Goal: Task Accomplishment & Management: Complete application form

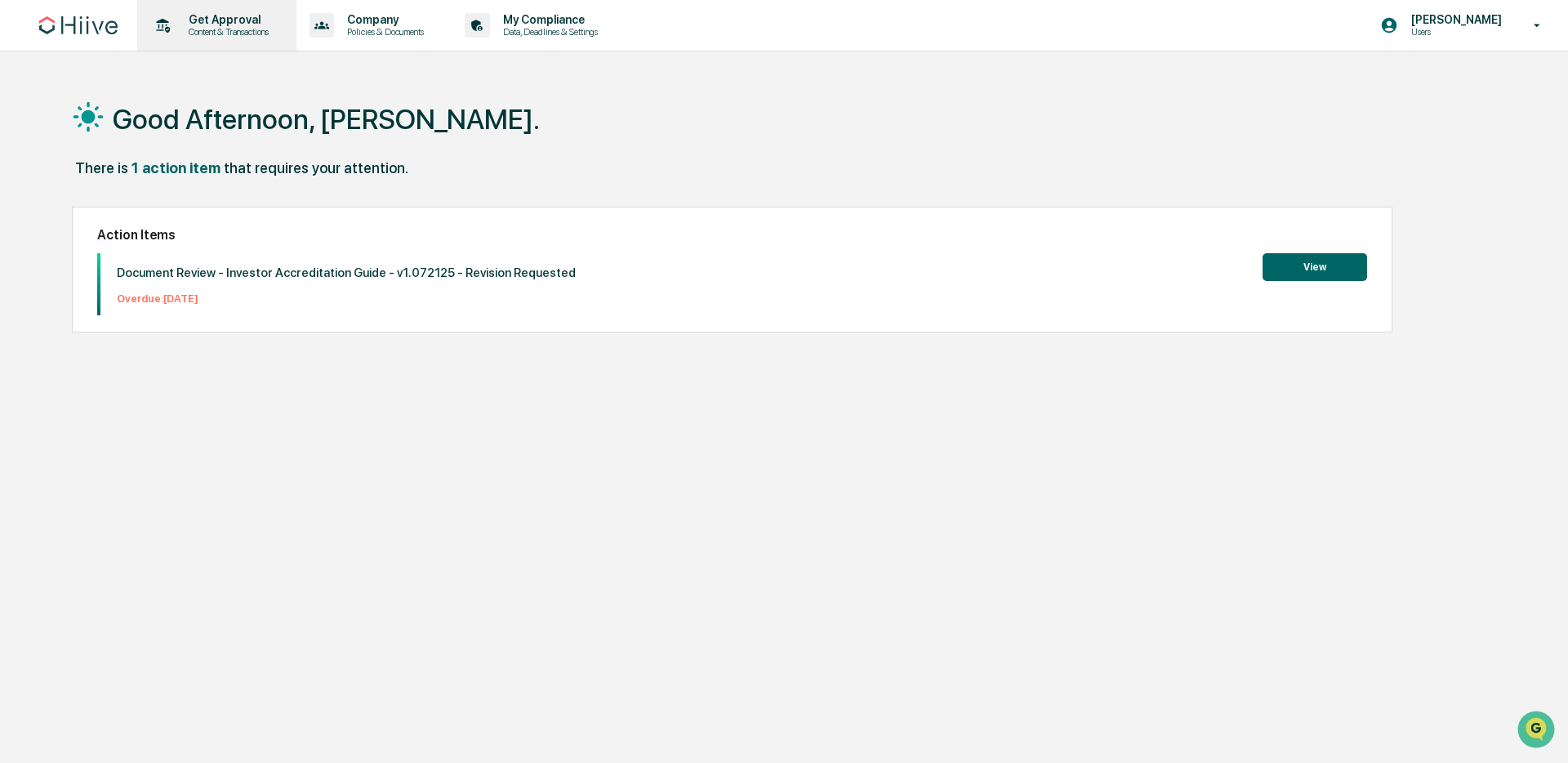
click at [203, 22] on p "Get Approval" at bounding box center [226, 19] width 101 height 13
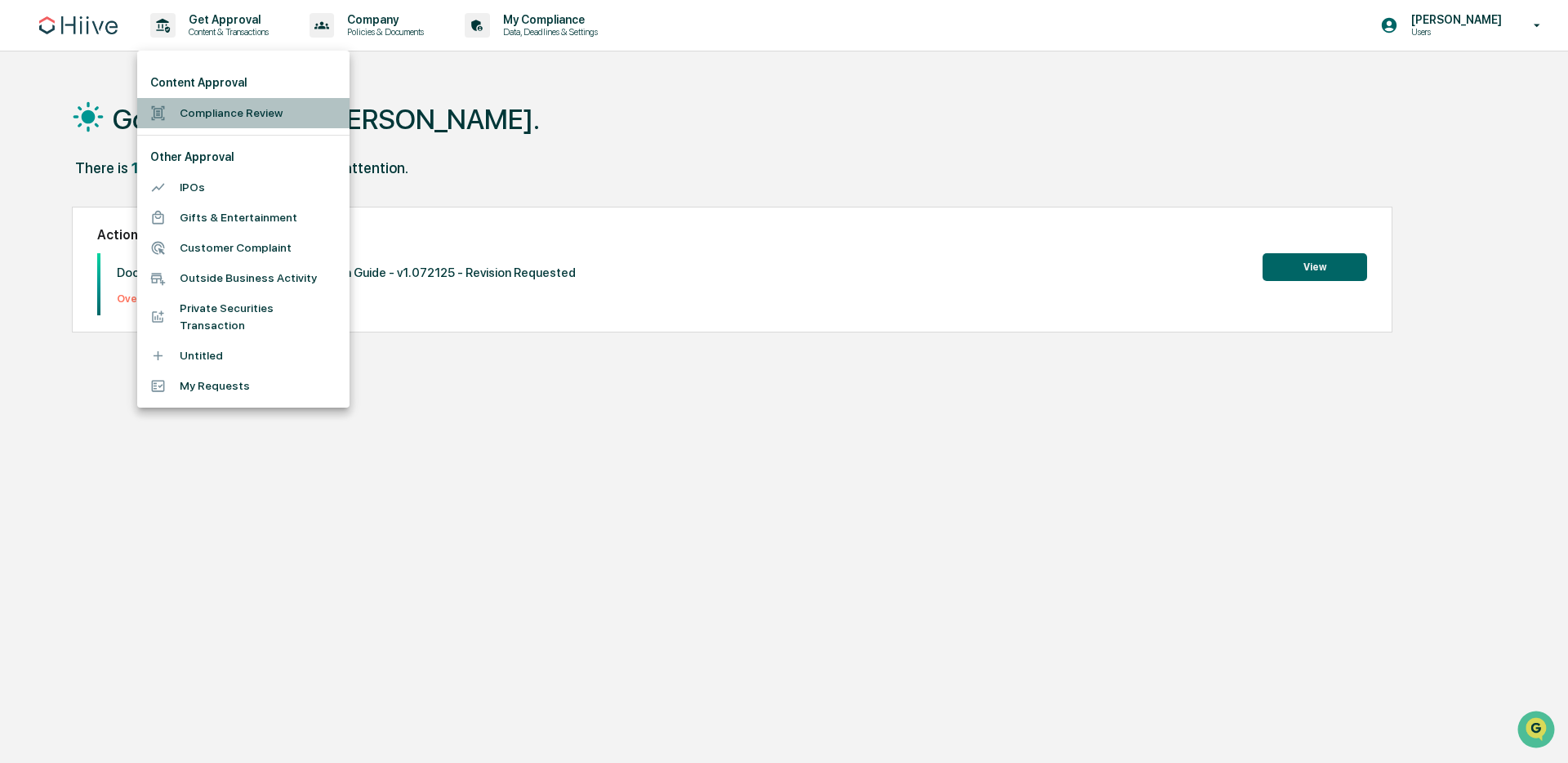
click at [212, 117] on li "Compliance Review" at bounding box center [243, 113] width 213 height 31
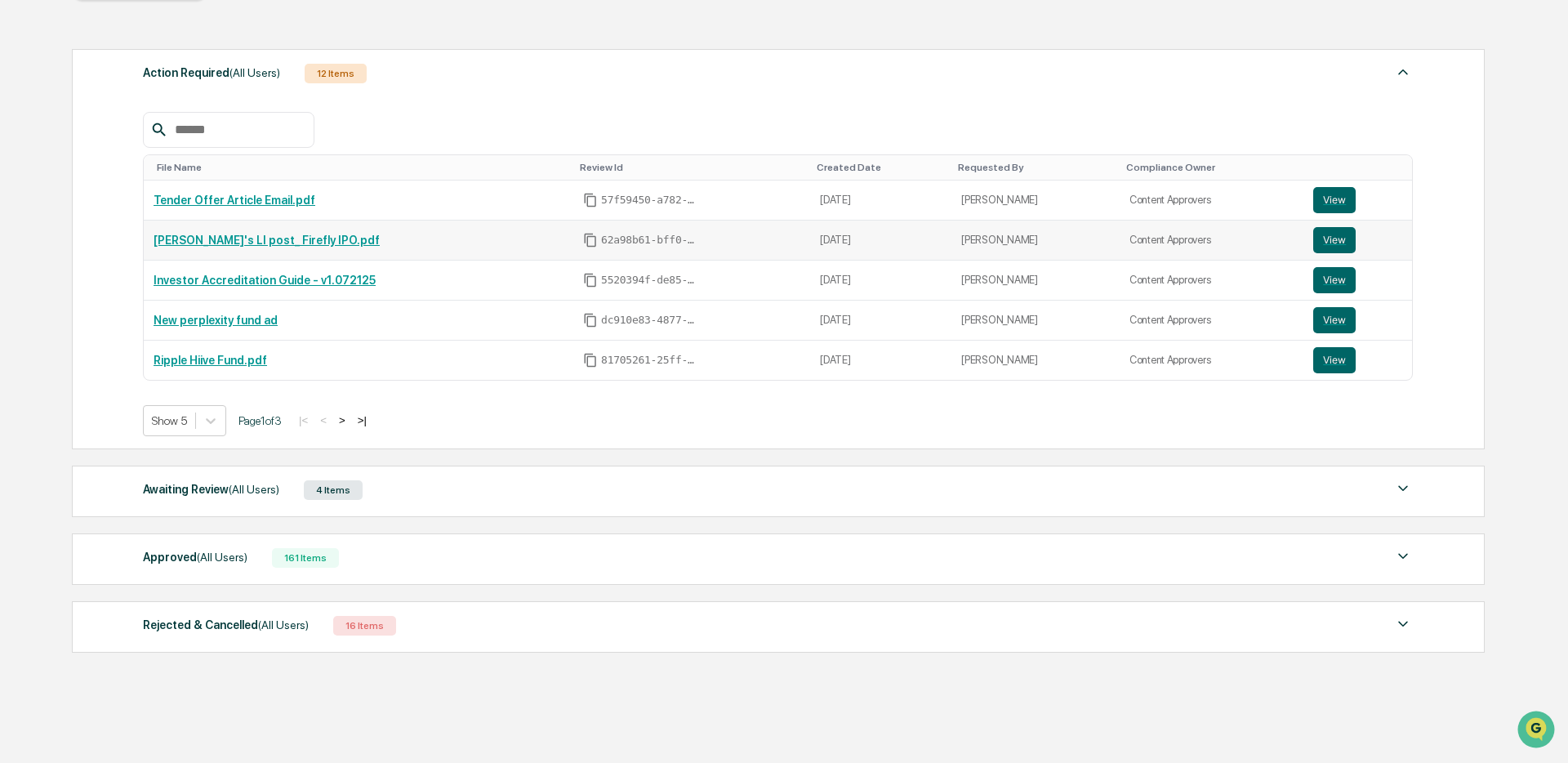
scroll to position [244, 0]
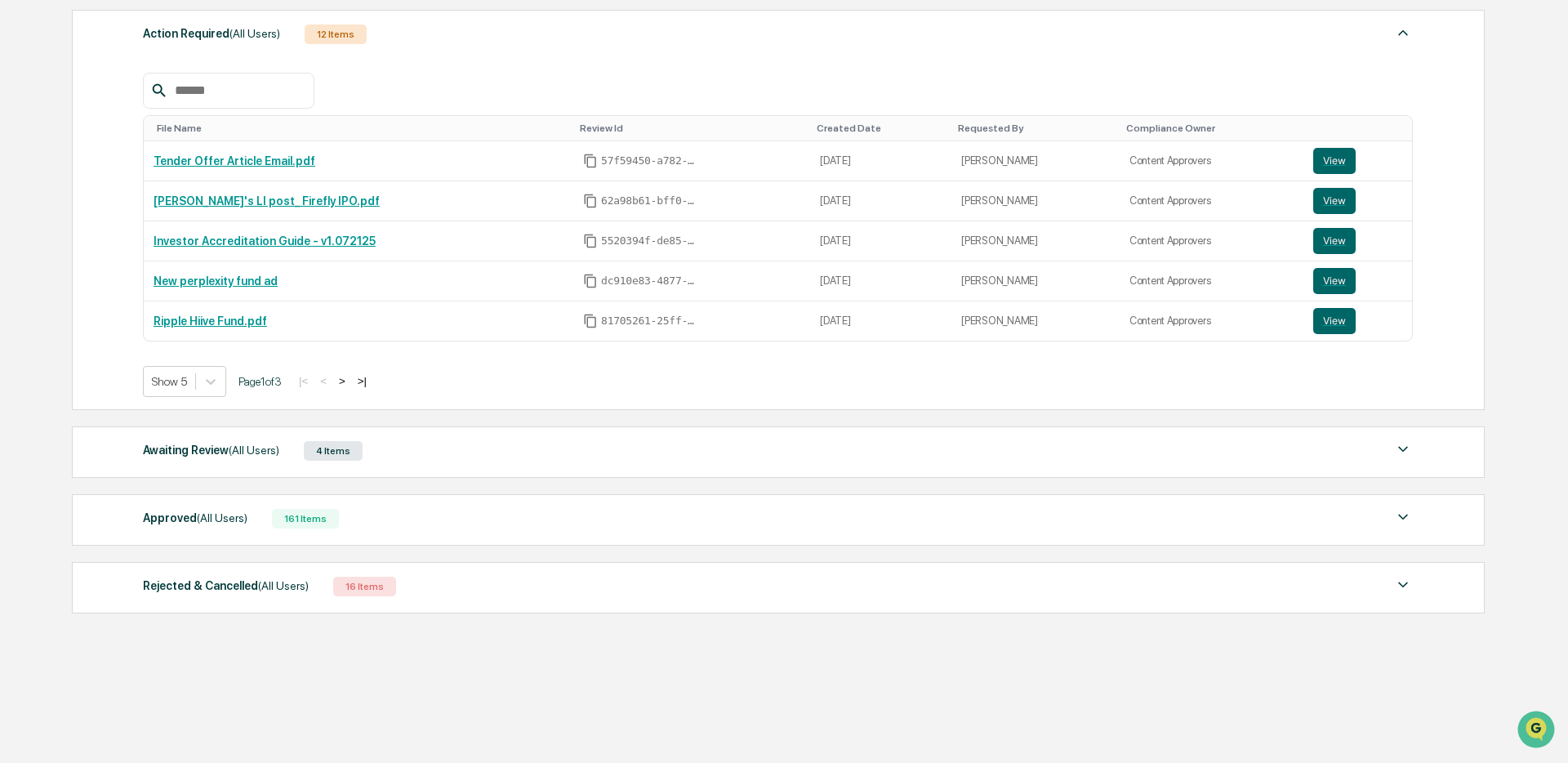
click at [216, 450] on div "Awaiting Review (All Users)" at bounding box center [211, 450] width 136 height 21
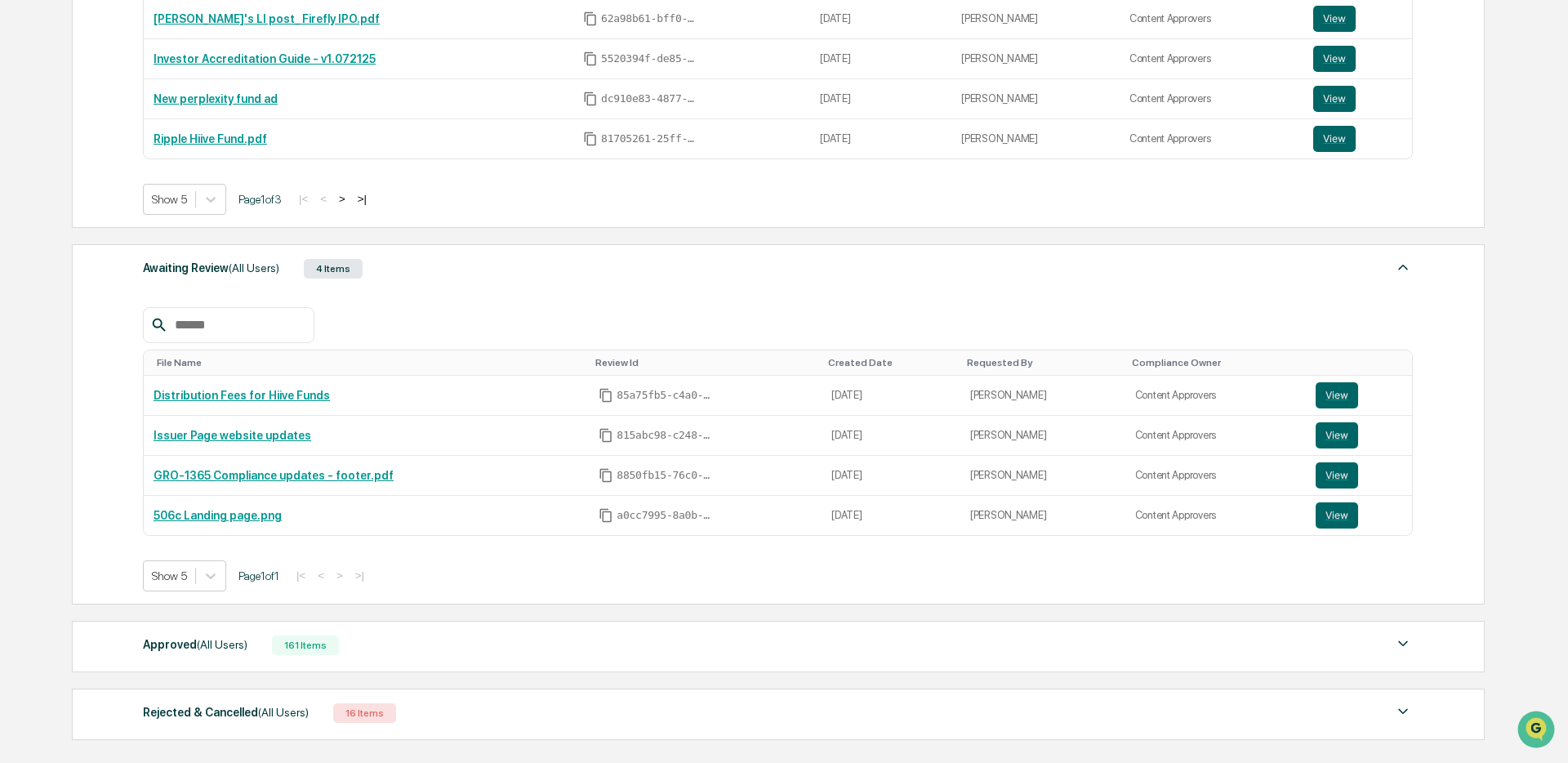
scroll to position [427, 0]
click at [1344, 393] on button "View" at bounding box center [1337, 395] width 43 height 26
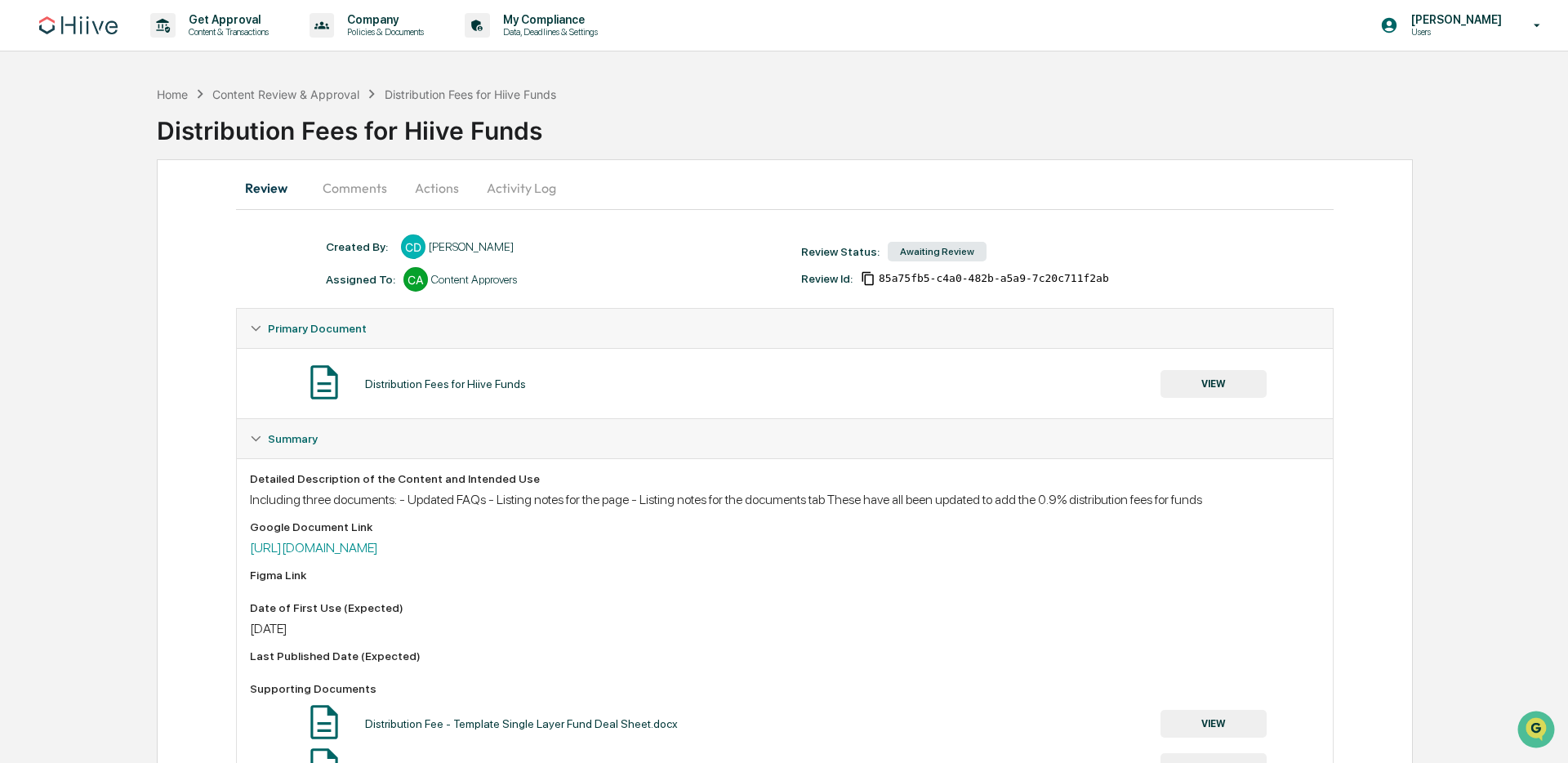
click at [340, 193] on button "Comments" at bounding box center [355, 188] width 91 height 39
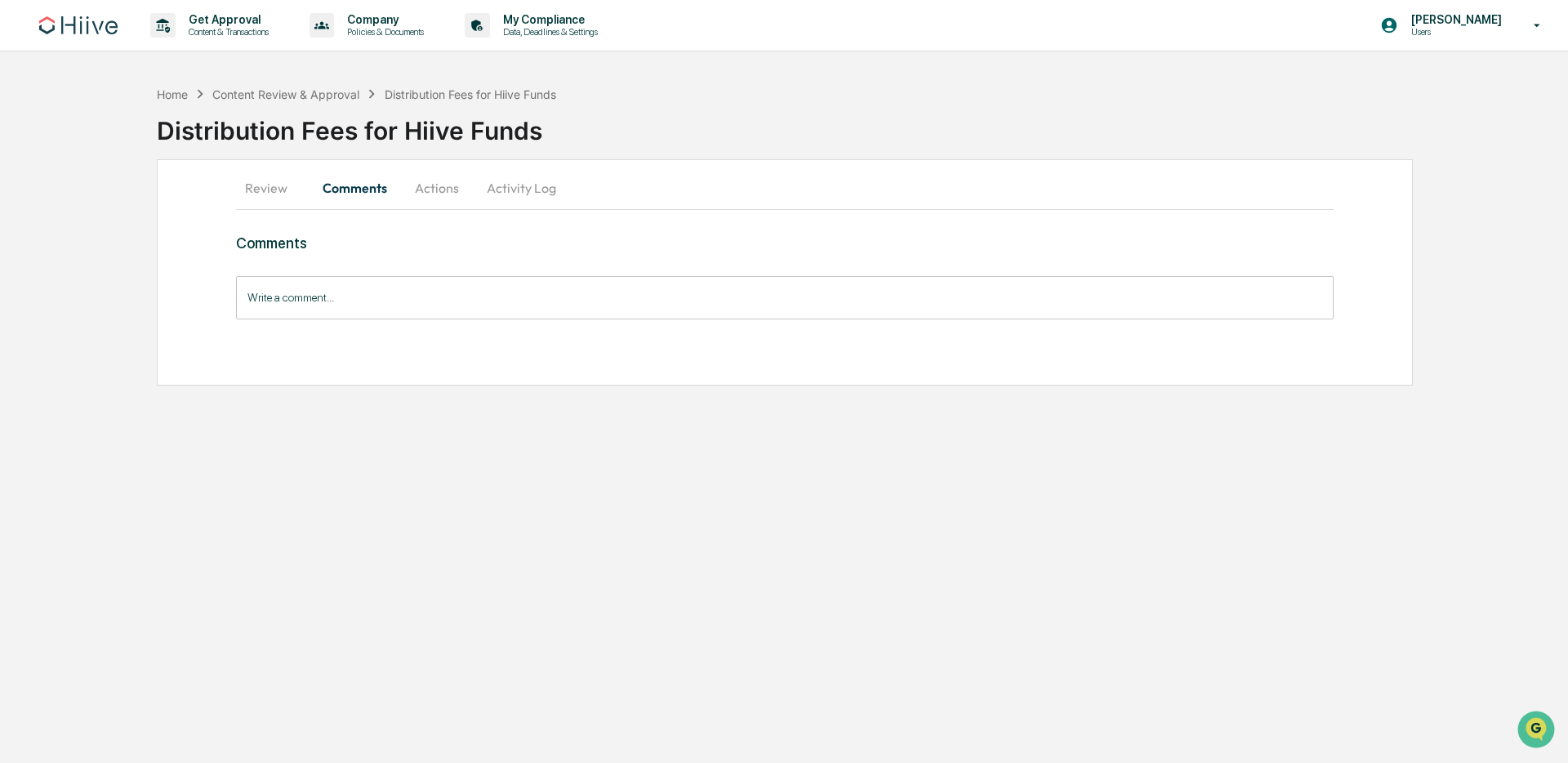
click at [434, 197] on button "Actions" at bounding box center [437, 188] width 73 height 39
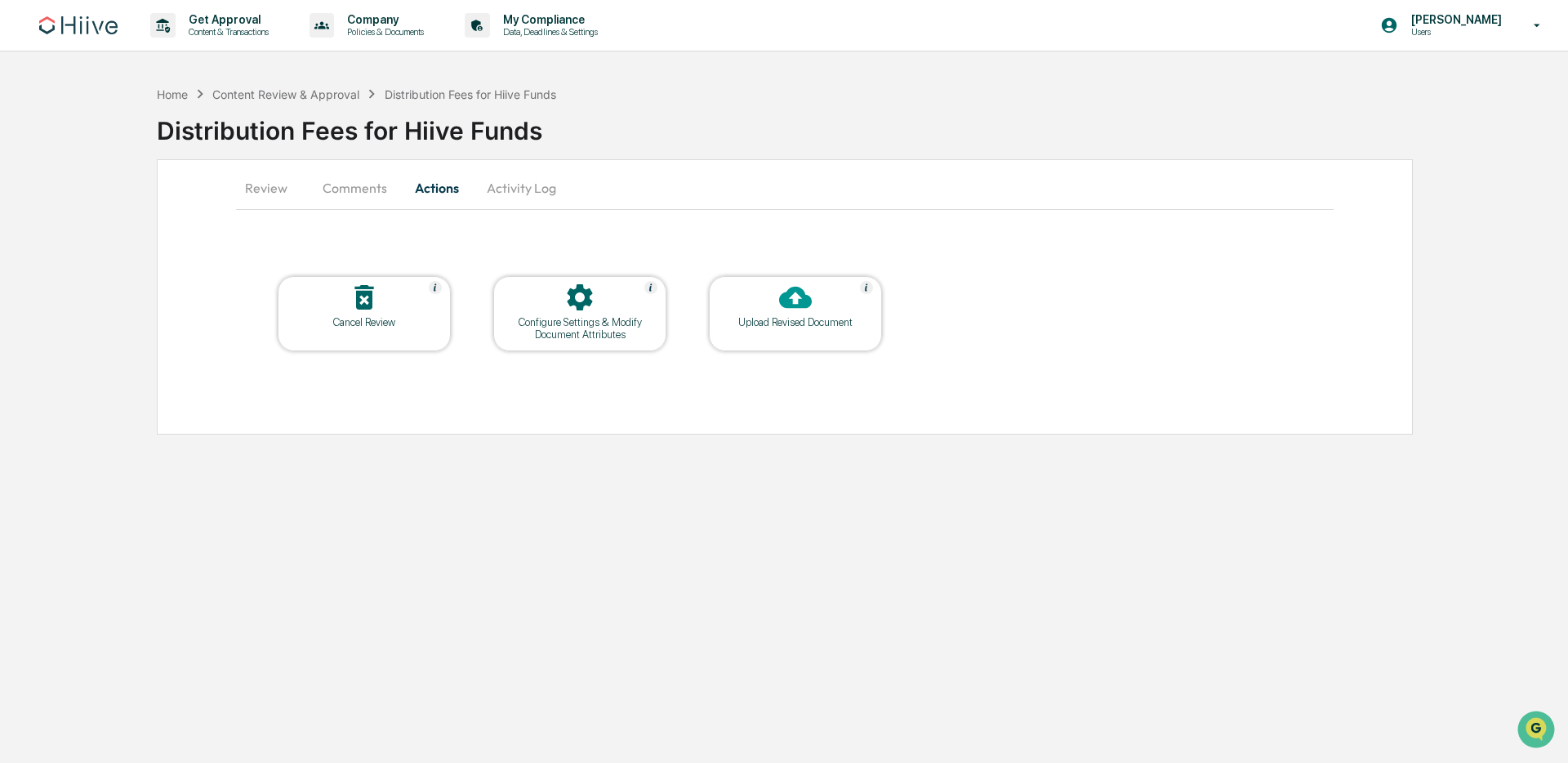
click at [519, 196] on button "Activity Log" at bounding box center [521, 188] width 95 height 39
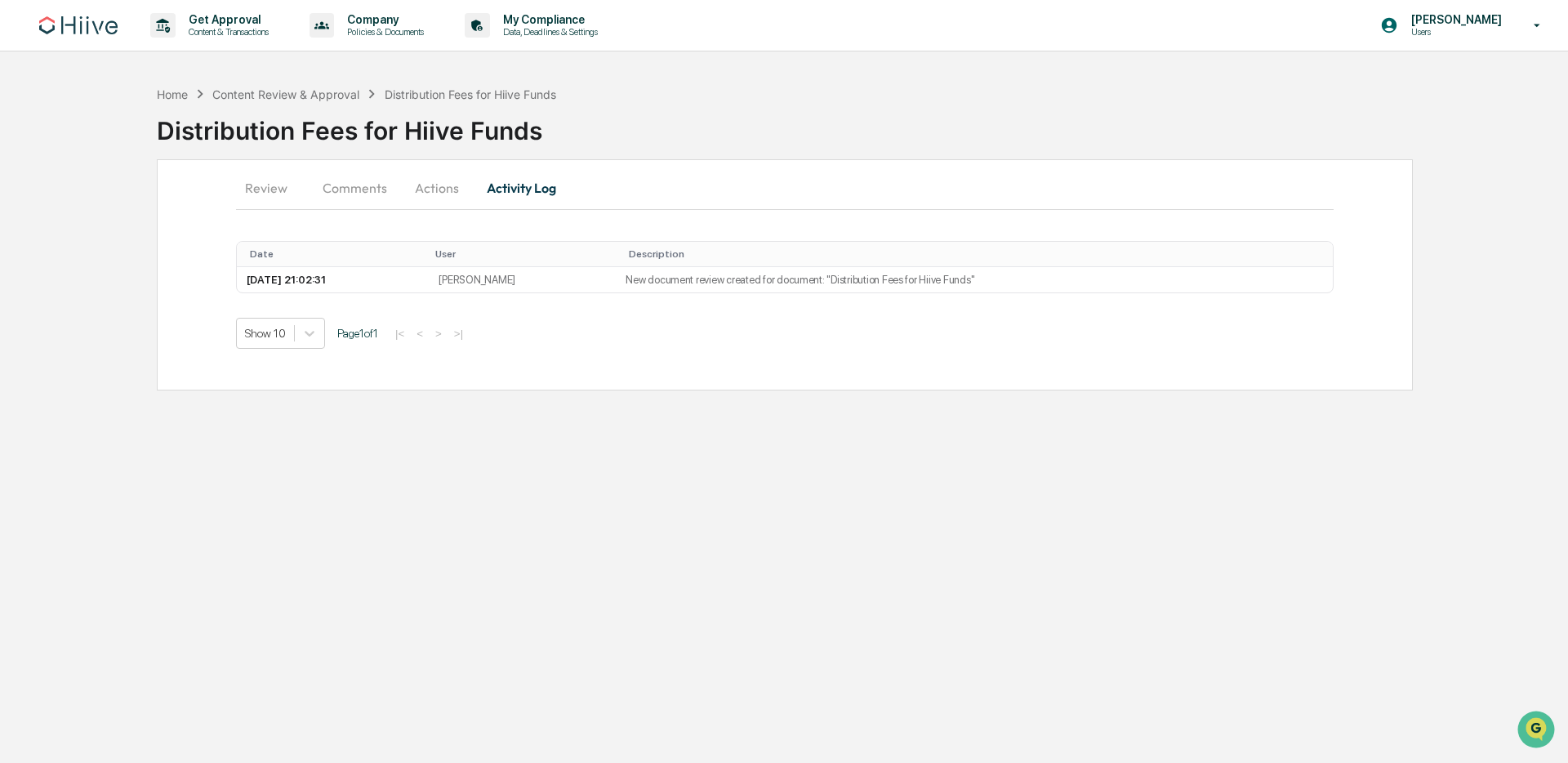
click at [258, 191] on button "Review" at bounding box center [273, 188] width 73 height 39
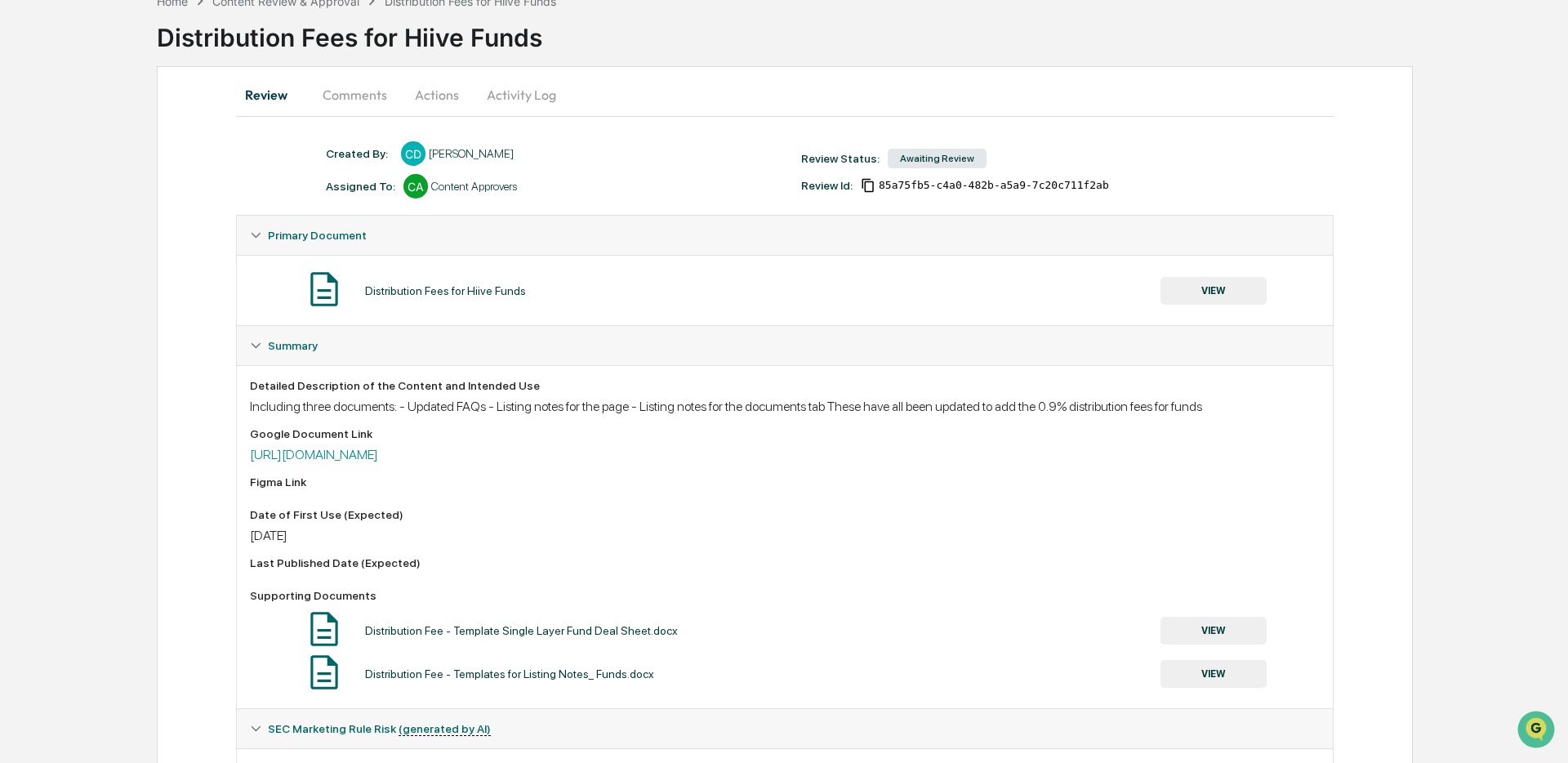
scroll to position [192, 0]
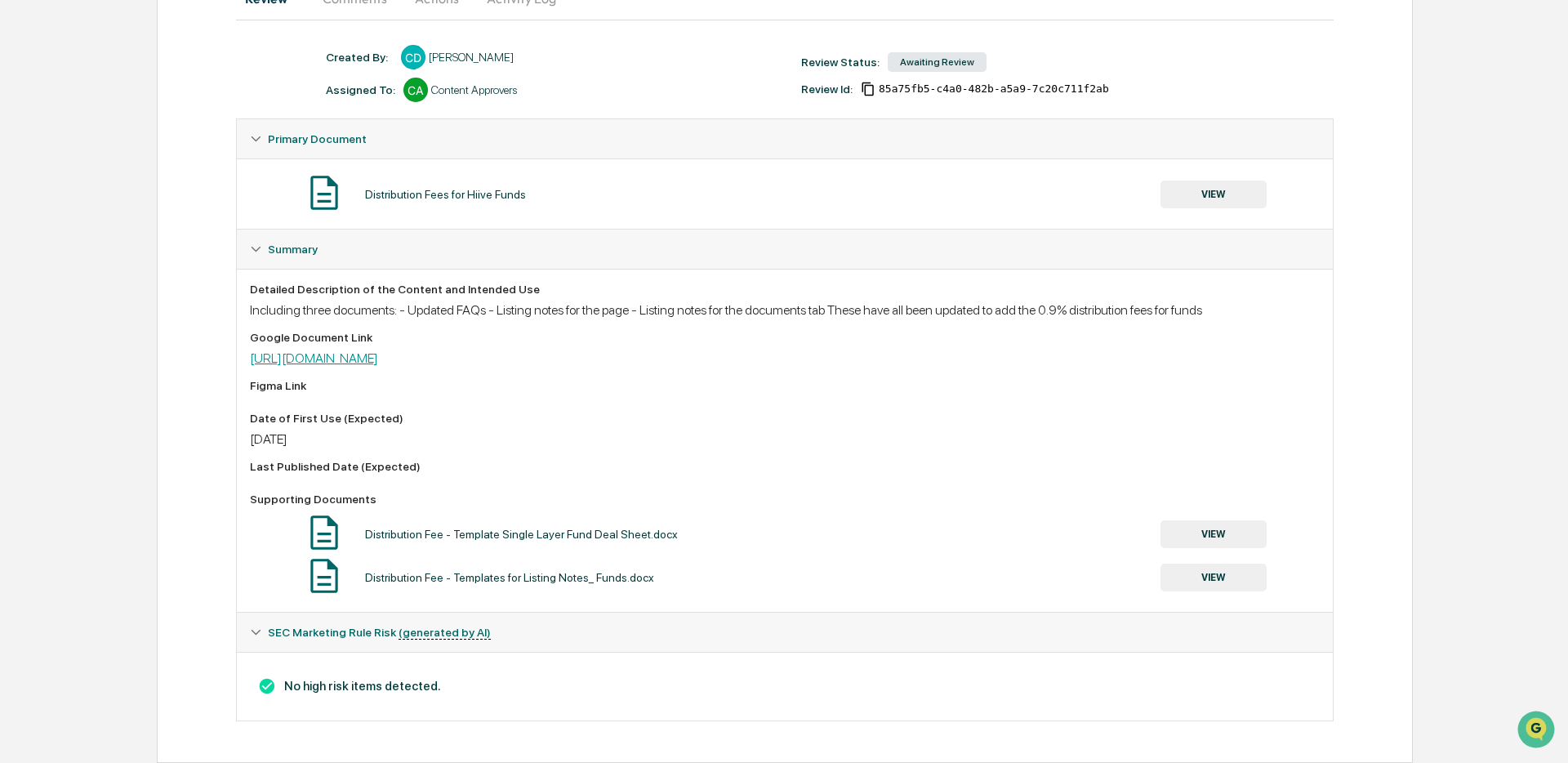
click at [378, 361] on link "https://docs.google.com/document/d/1qL8R8BUKjJpRVn9sRqmvQdMHQzoJUmvWZd8UomVdmRQ…" at bounding box center [314, 358] width 128 height 15
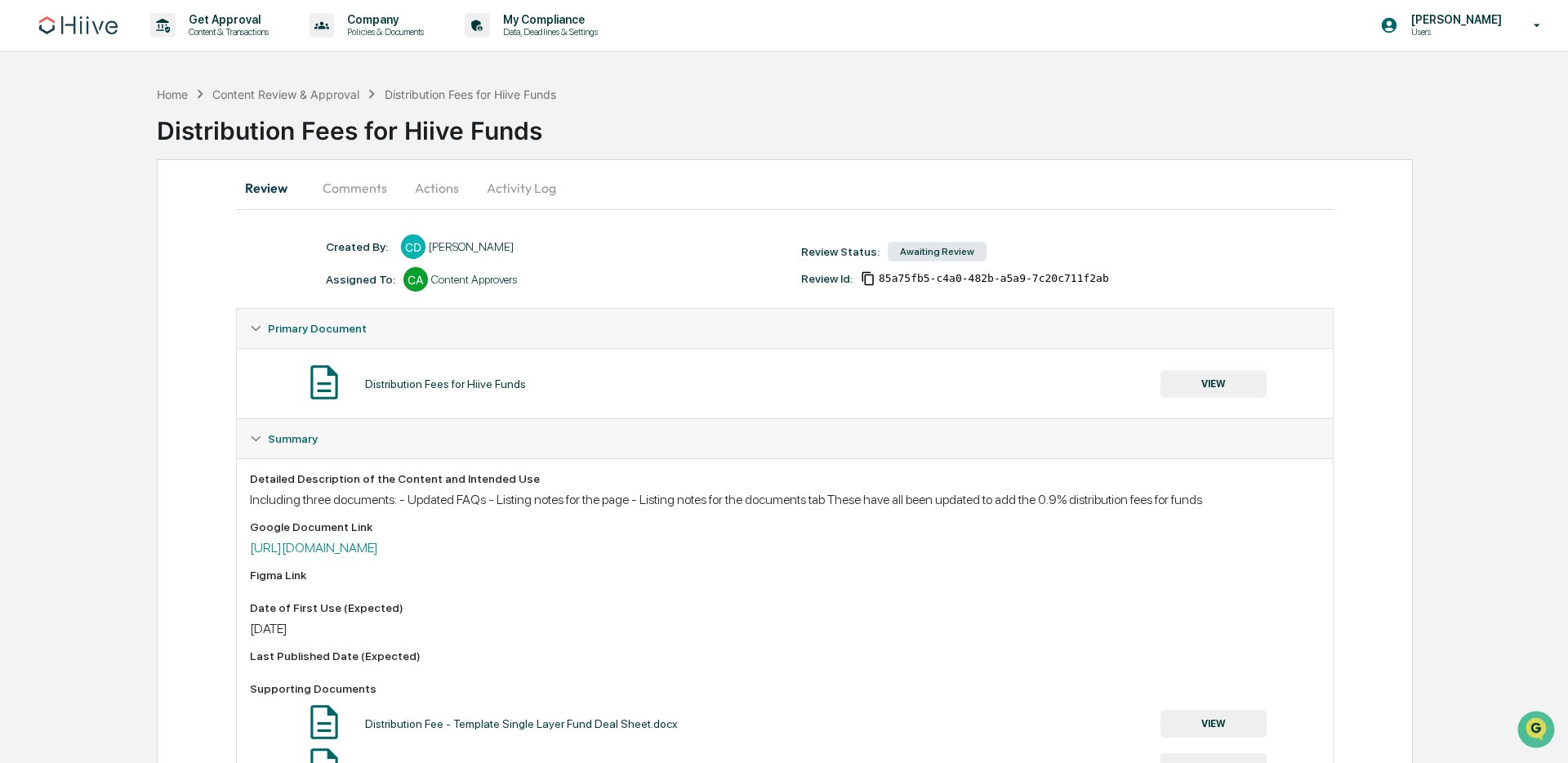
click at [338, 188] on button "Comments" at bounding box center [355, 188] width 91 height 39
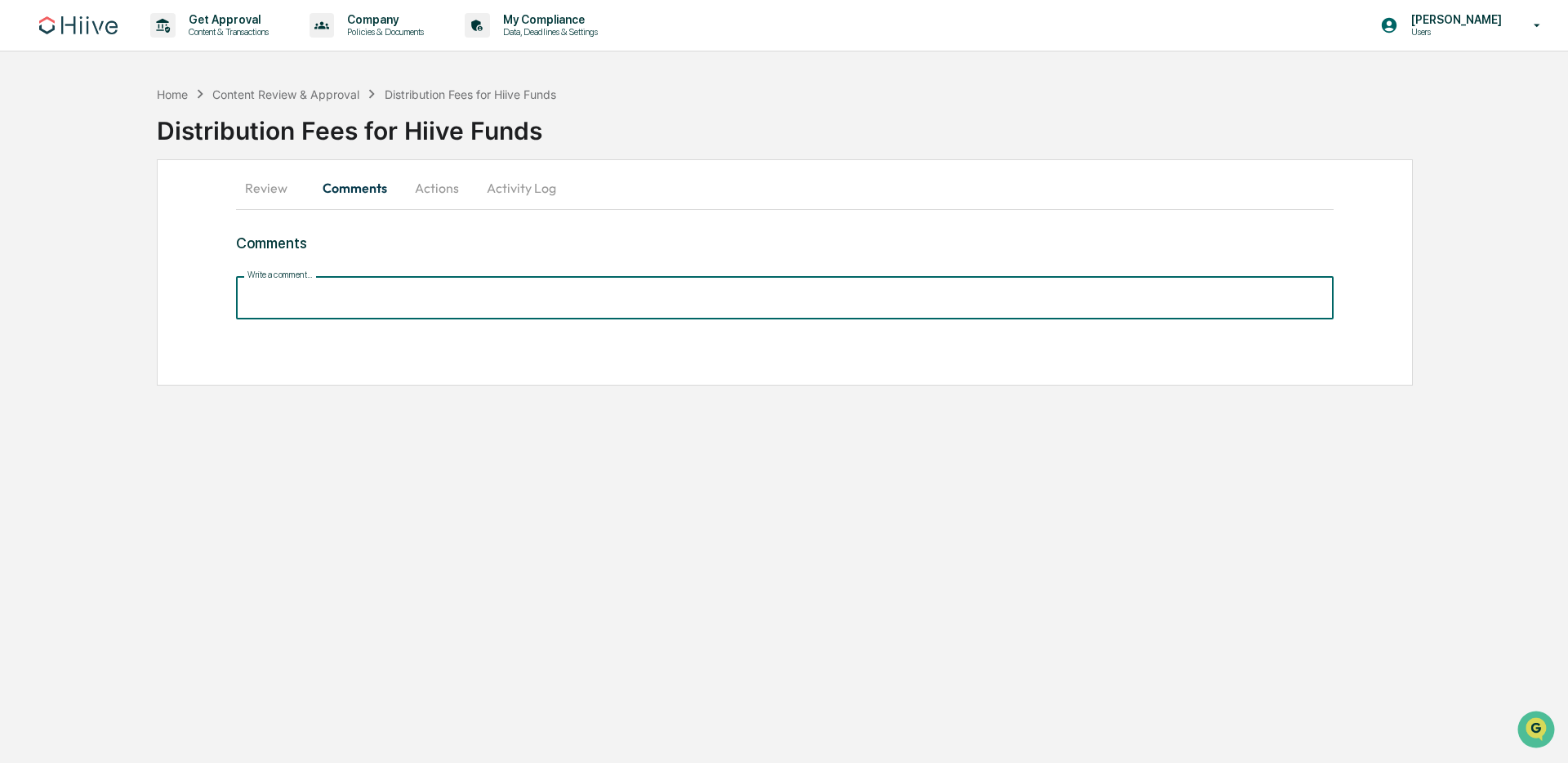
click at [415, 283] on input "Write a comment..." at bounding box center [785, 298] width 1098 height 43
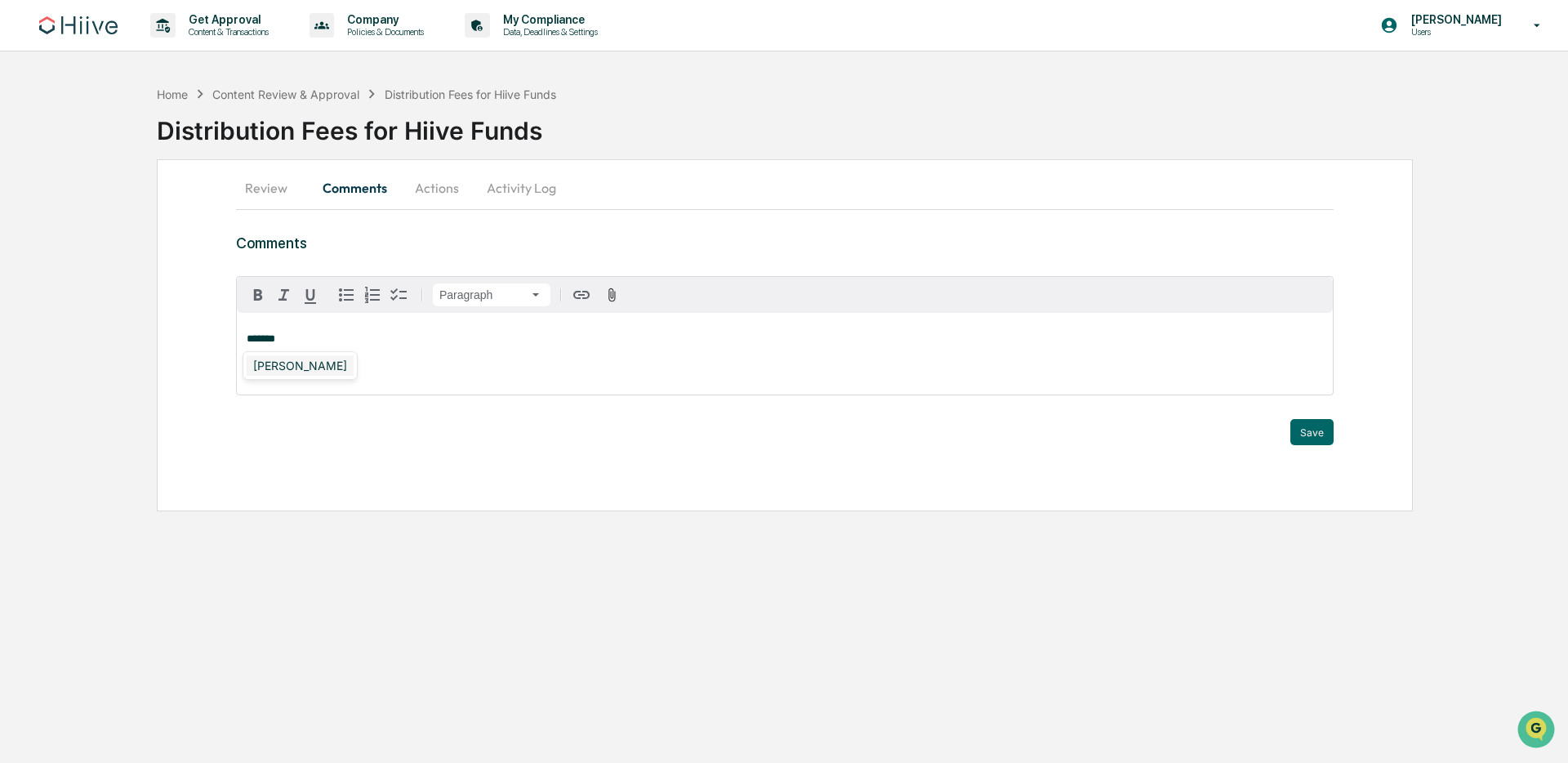
click at [301, 357] on div "Susan Woodard" at bounding box center [300, 366] width 107 height 20
click at [336, 368] on div "Stephanie Bernard" at bounding box center [300, 366] width 107 height 20
click at [1317, 435] on button "Save" at bounding box center [1312, 432] width 43 height 26
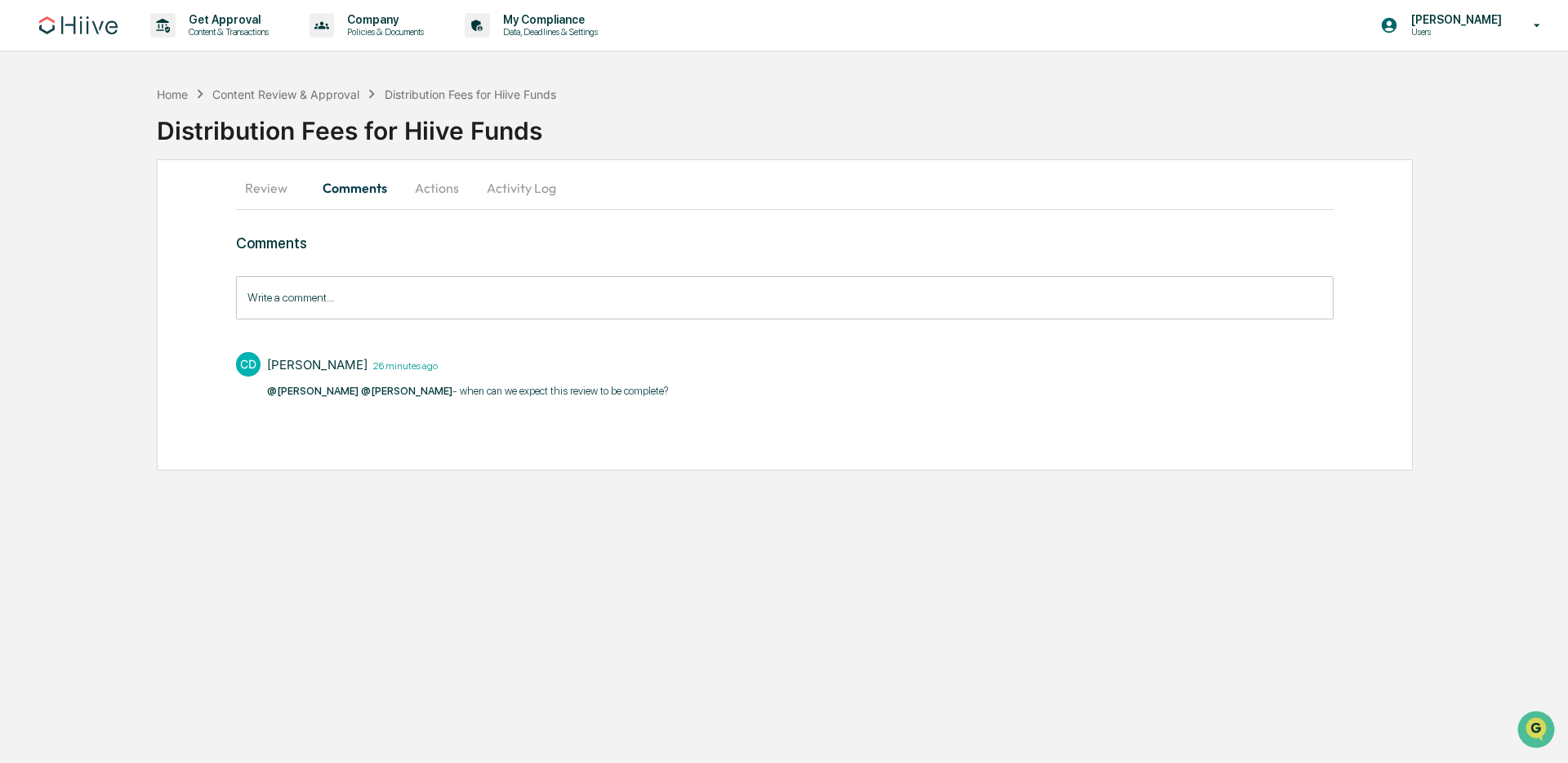
click at [343, 184] on button "Comments" at bounding box center [355, 188] width 91 height 39
click at [524, 176] on button "Activity Log" at bounding box center [521, 188] width 95 height 39
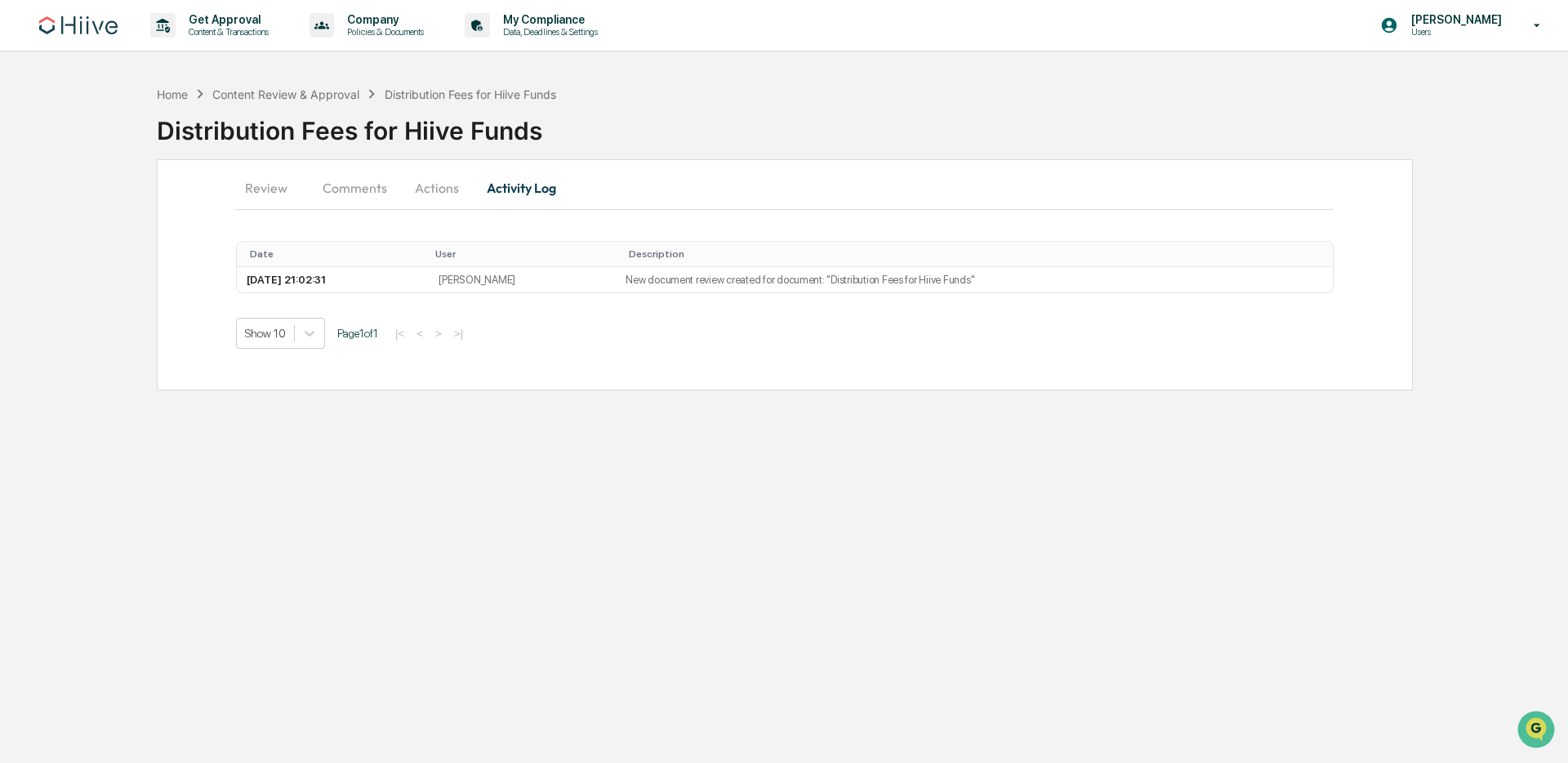
click at [258, 176] on button "Review" at bounding box center [273, 188] width 73 height 39
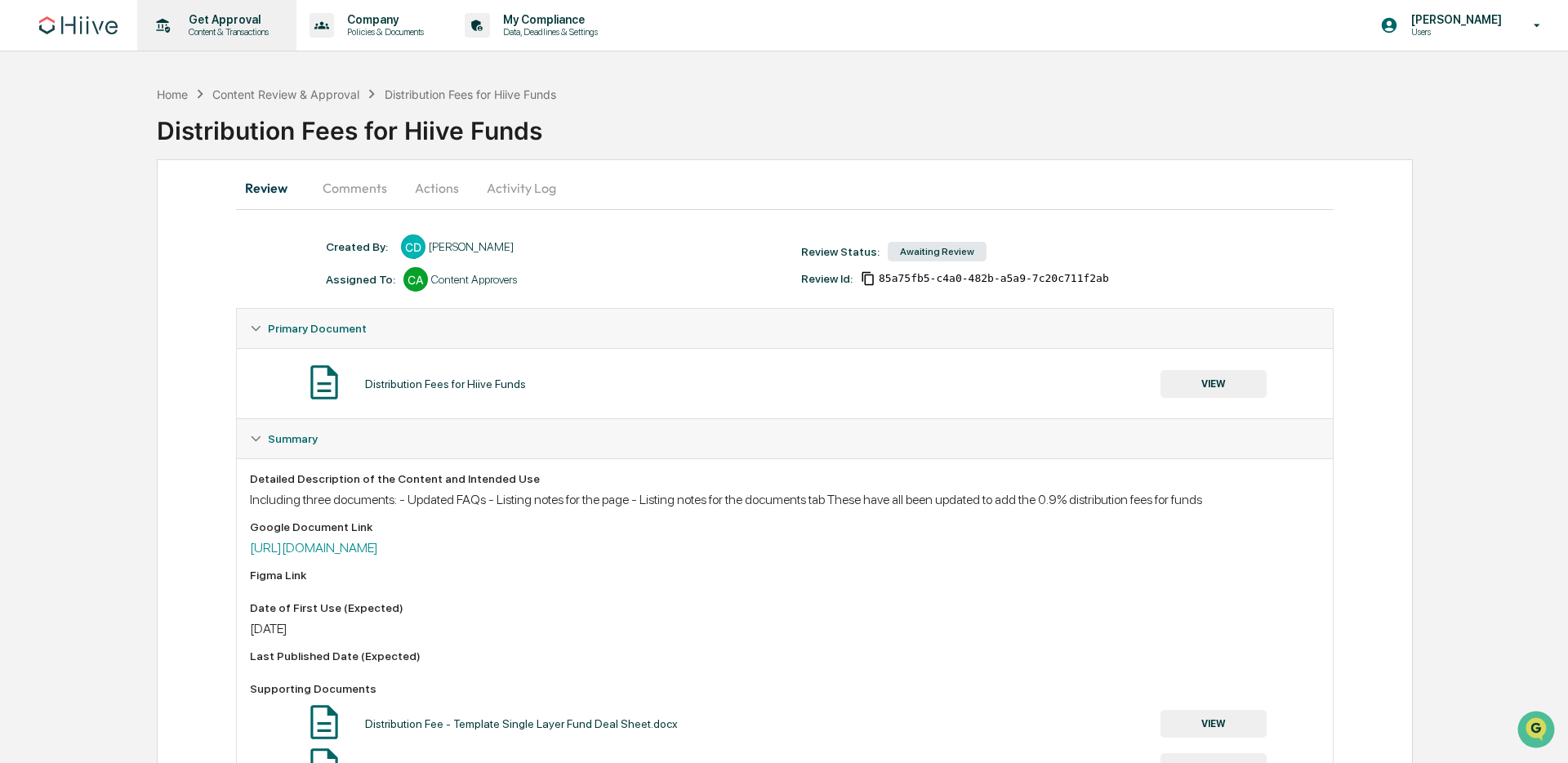
click at [221, 20] on p "Get Approval" at bounding box center [226, 19] width 101 height 13
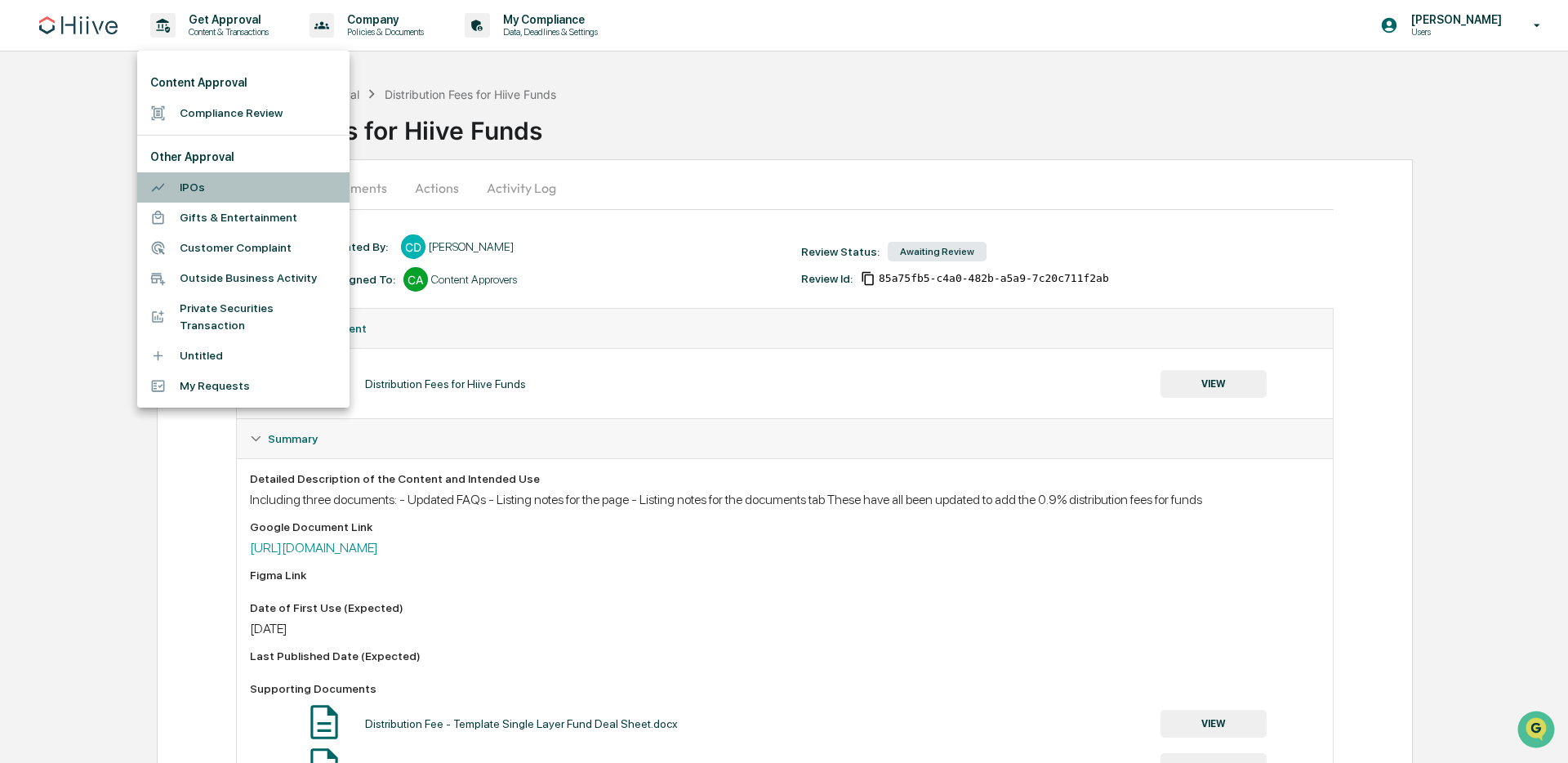
click at [214, 183] on li "IPOs" at bounding box center [243, 188] width 213 height 31
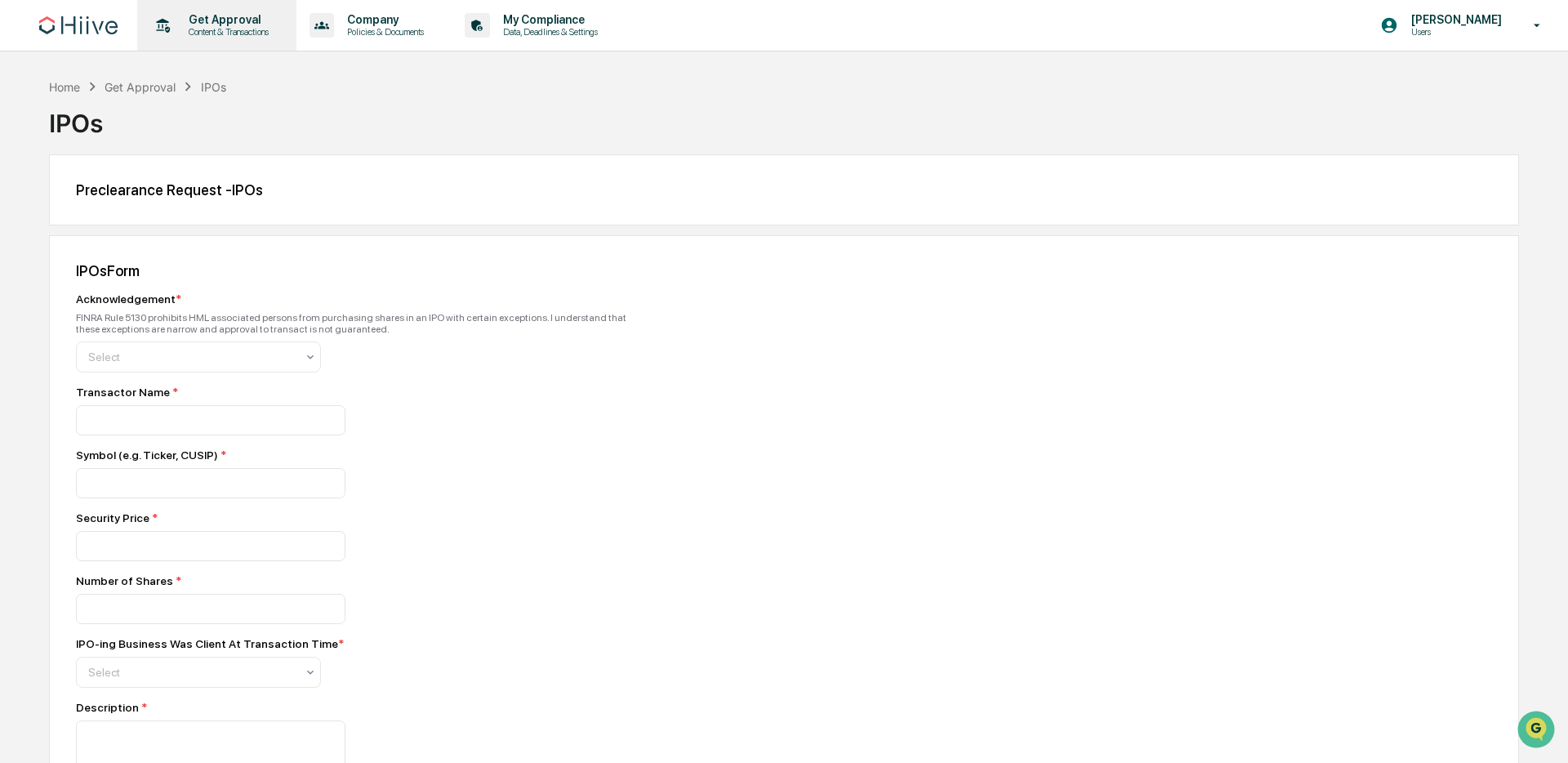
click at [229, 32] on p "Content & Transactions" at bounding box center [226, 31] width 101 height 11
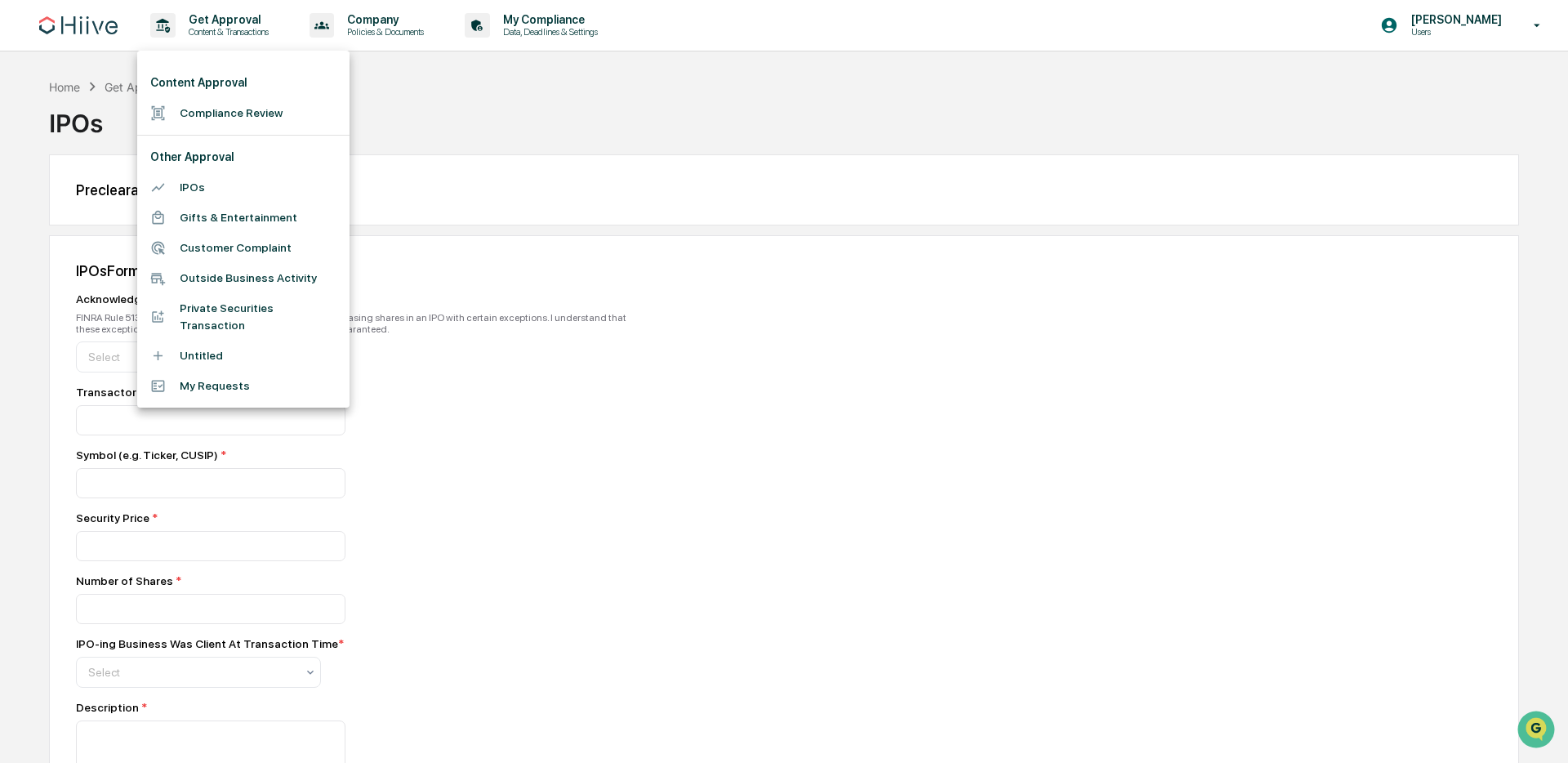
click at [214, 109] on li "Compliance Review" at bounding box center [243, 113] width 213 height 31
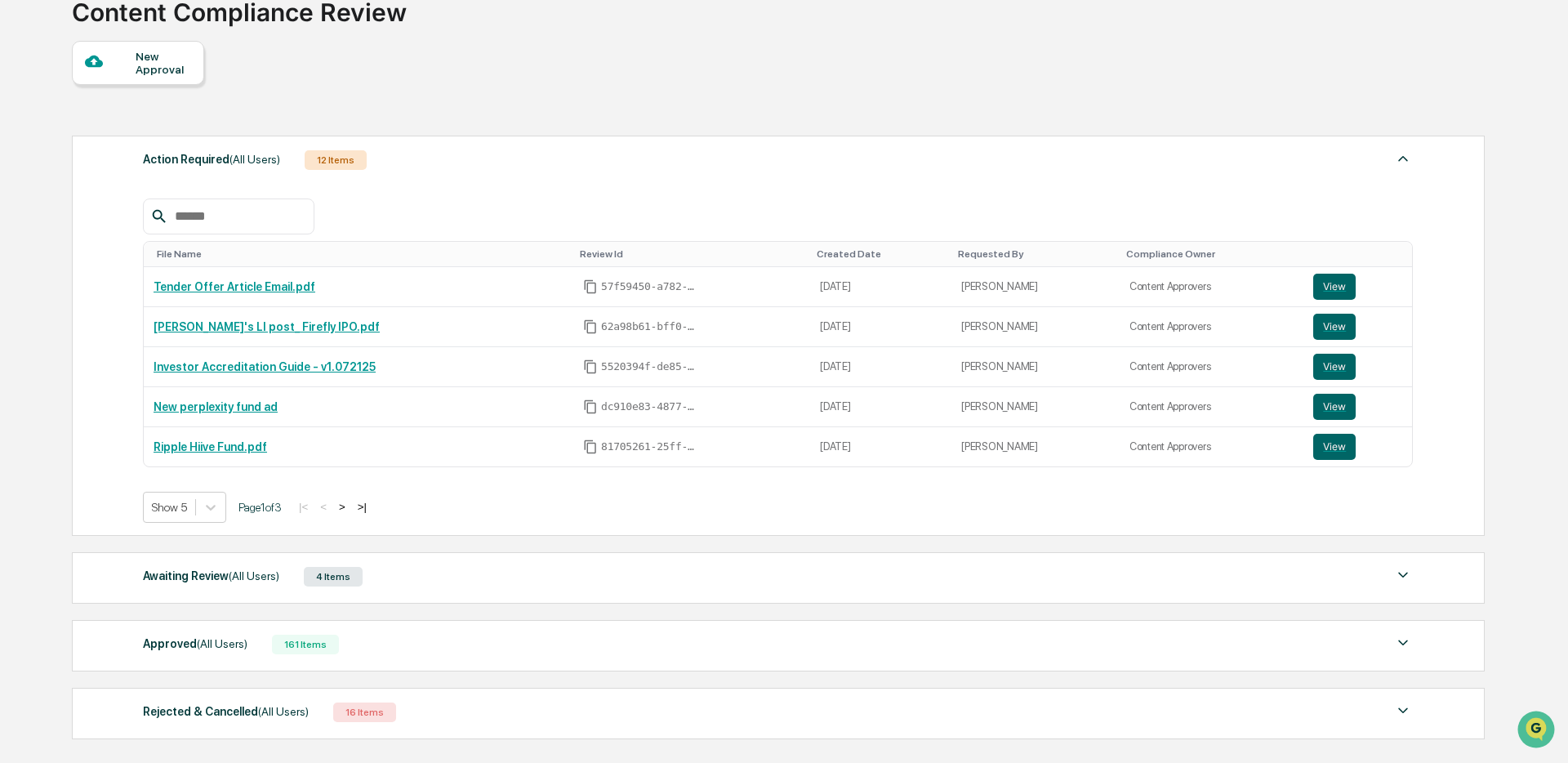
scroll to position [244, 0]
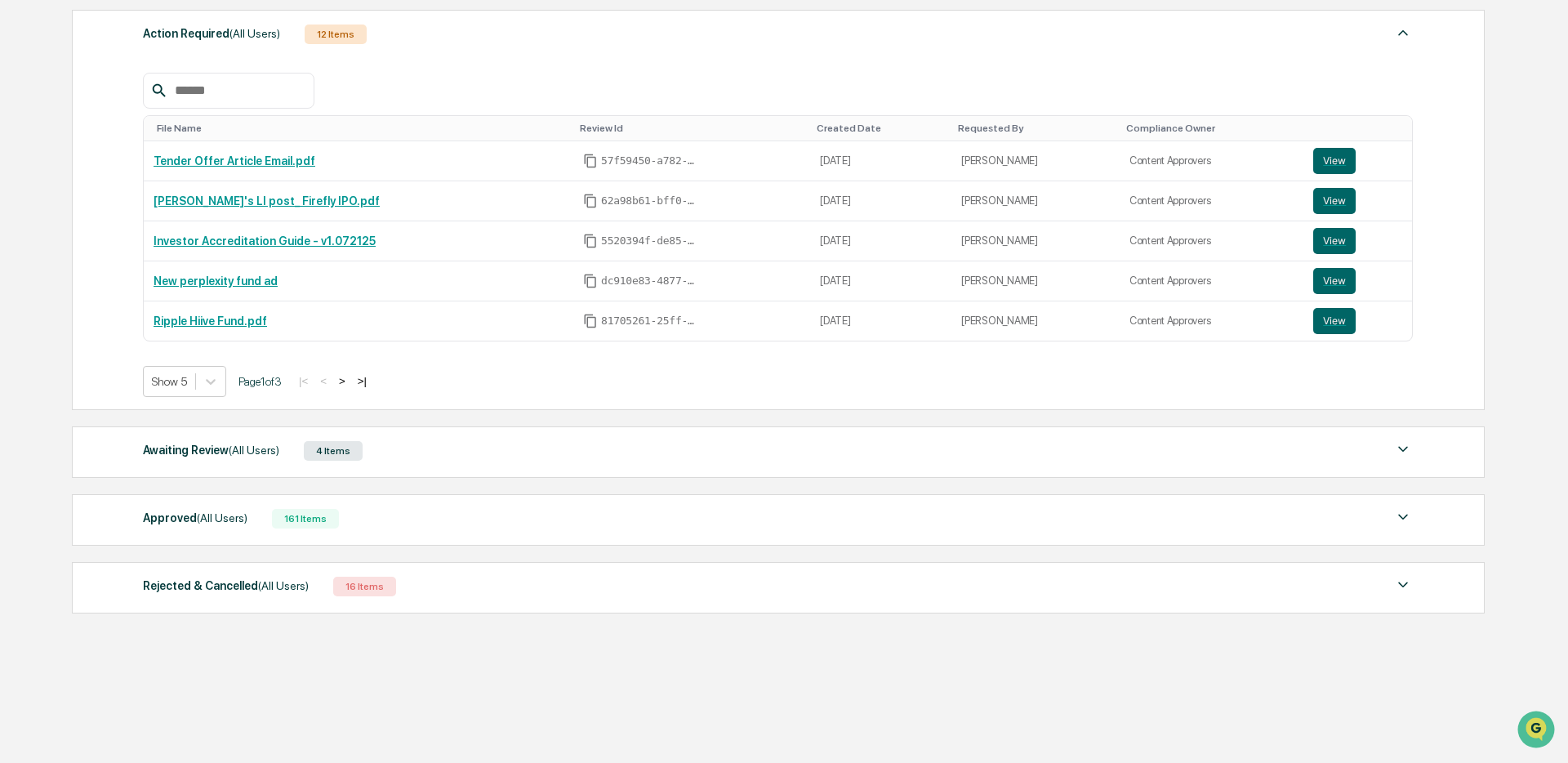
click at [240, 529] on div "Approved (All Users) 161 Items" at bounding box center [778, 519] width 1270 height 23
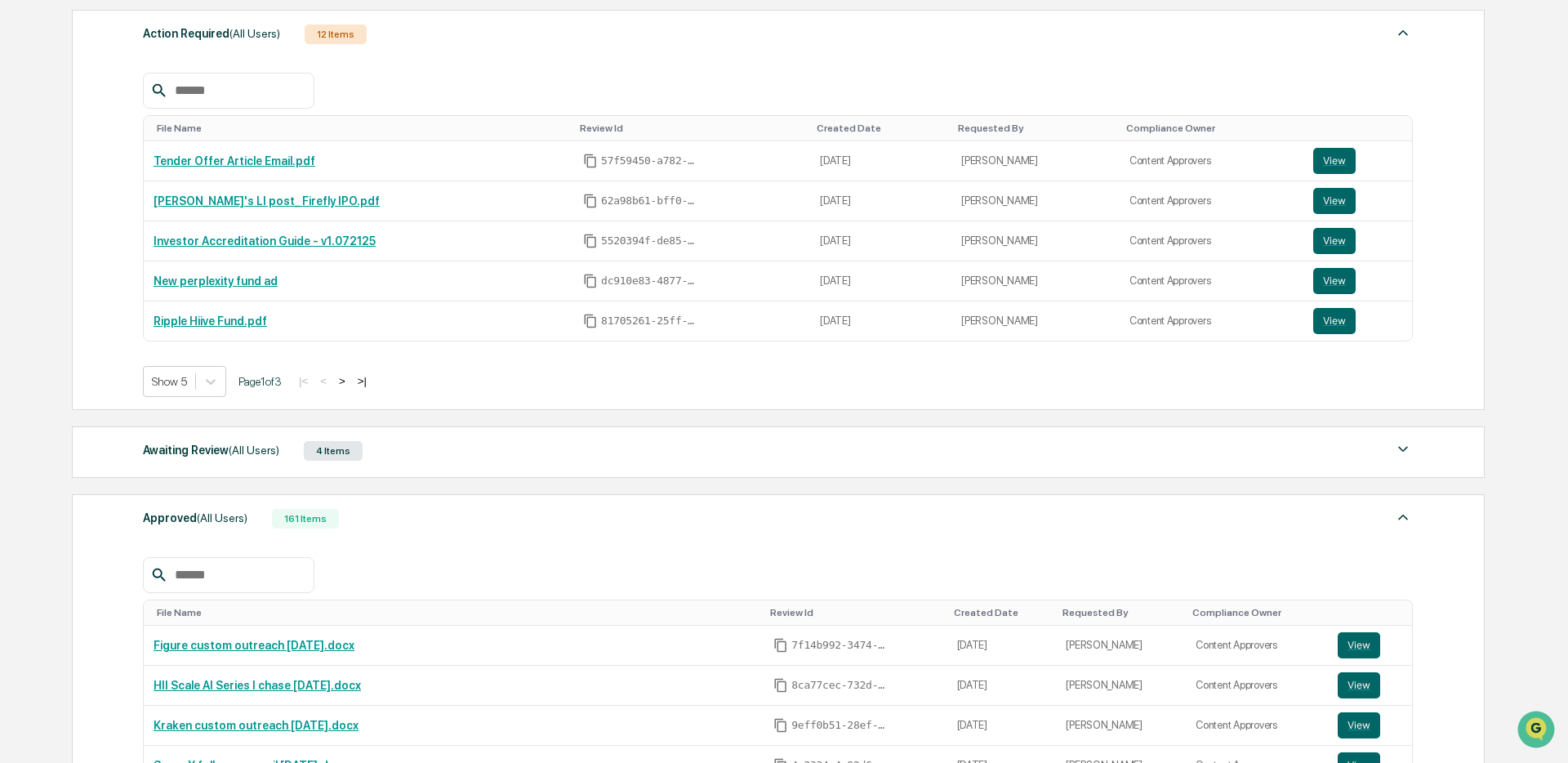
click at [238, 581] on input "text" at bounding box center [237, 575] width 139 height 21
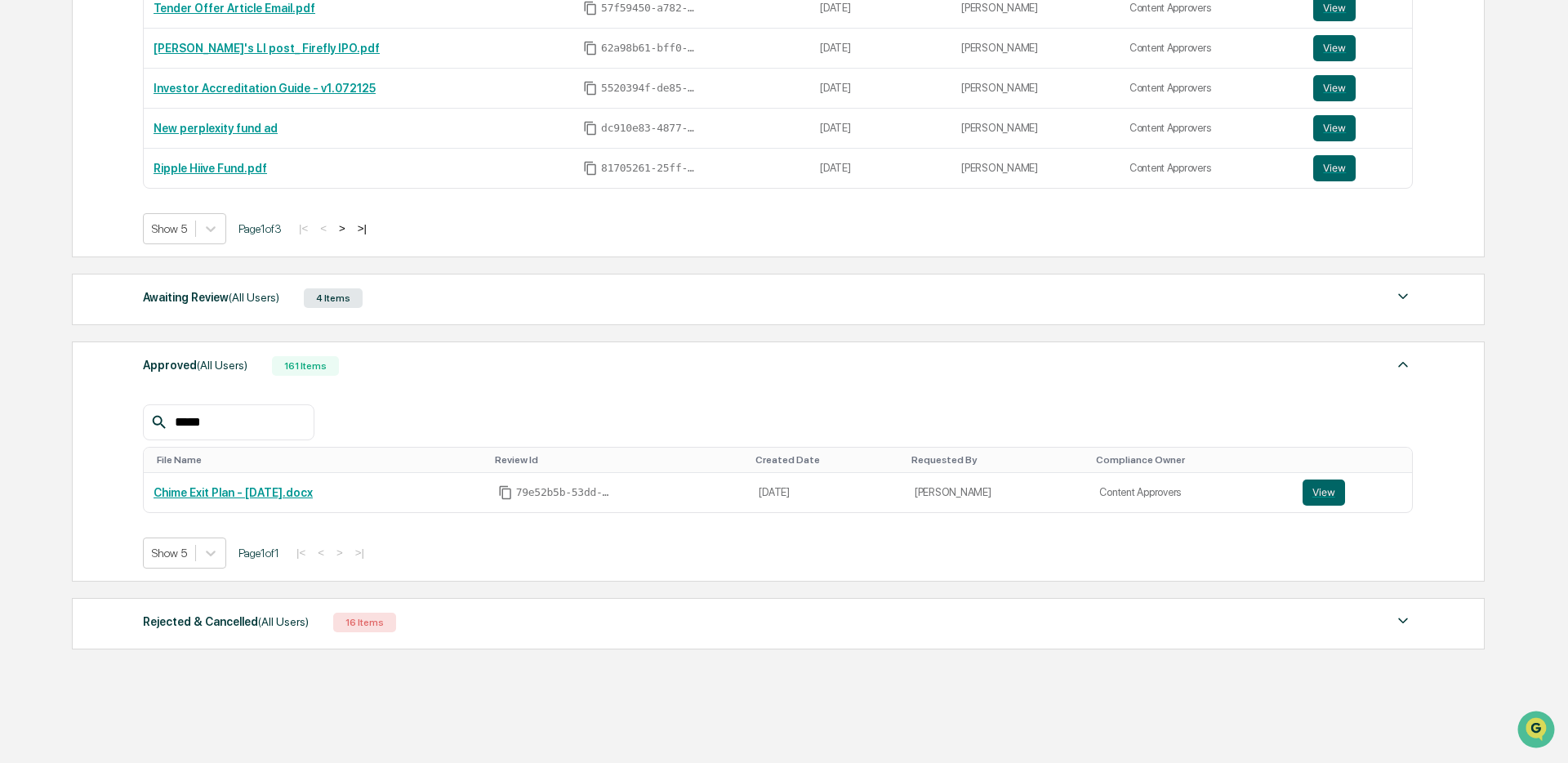
scroll to position [433, 0]
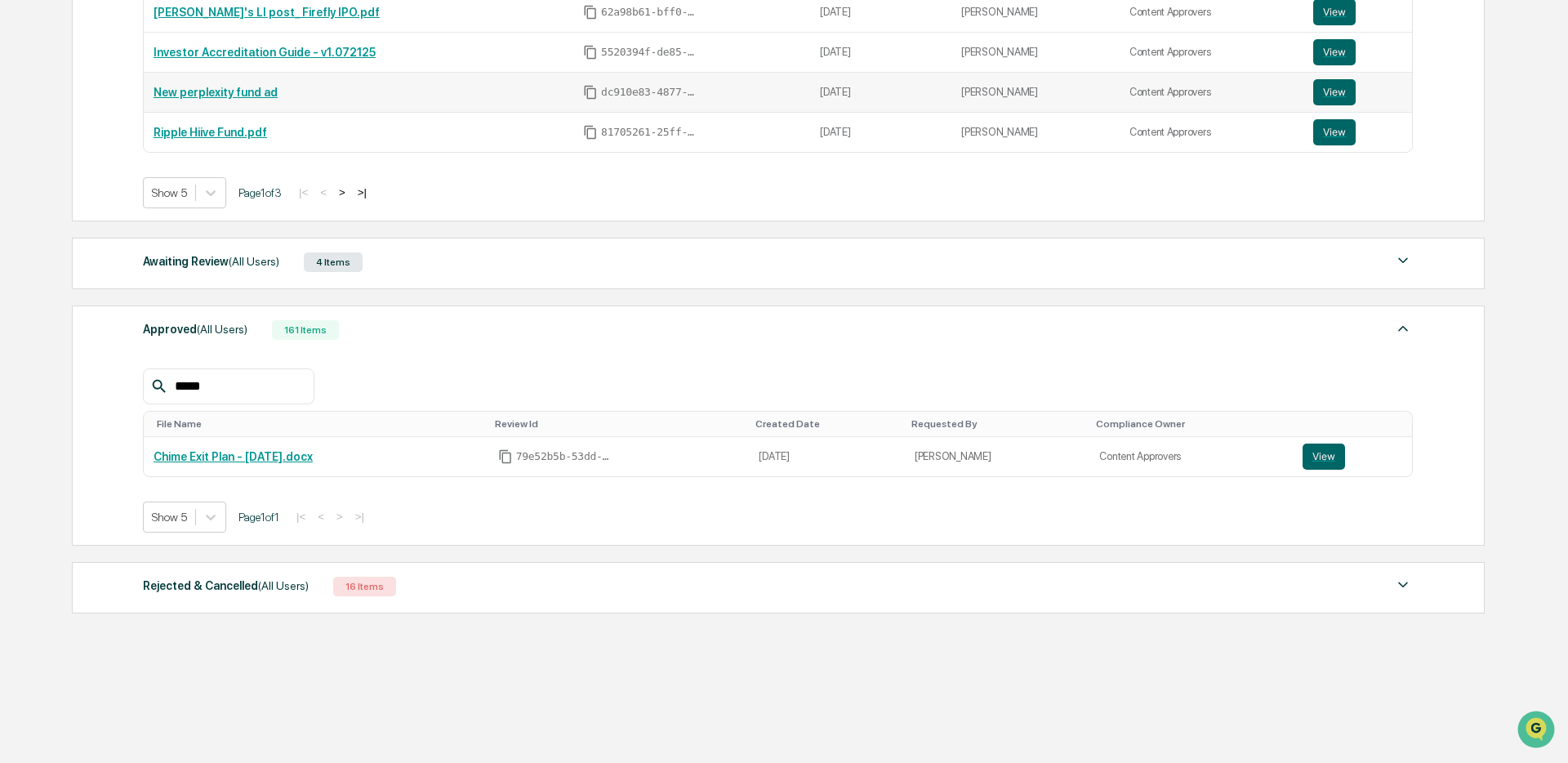
type input "*****"
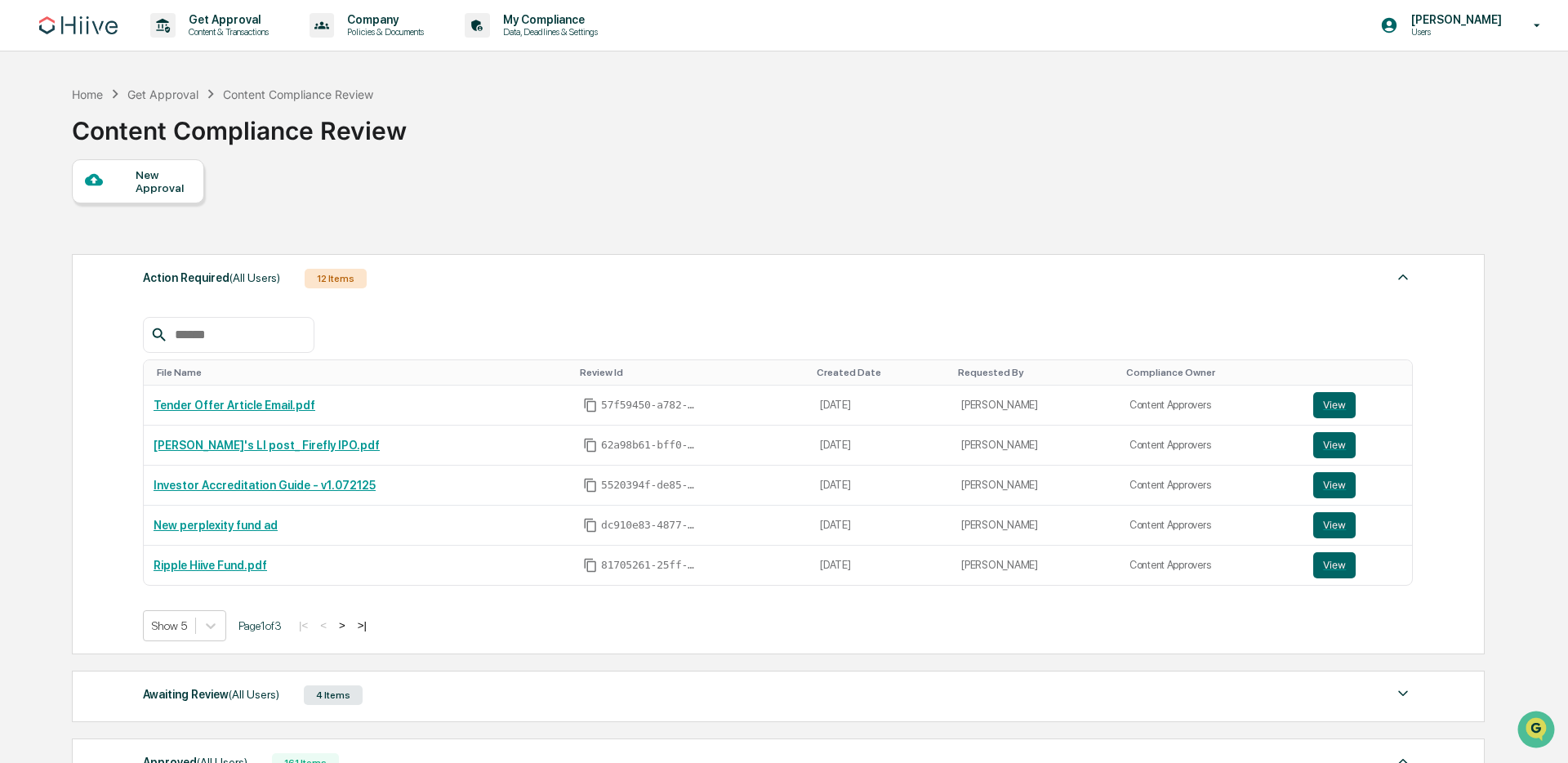
click at [121, 179] on div at bounding box center [111, 181] width 52 height 20
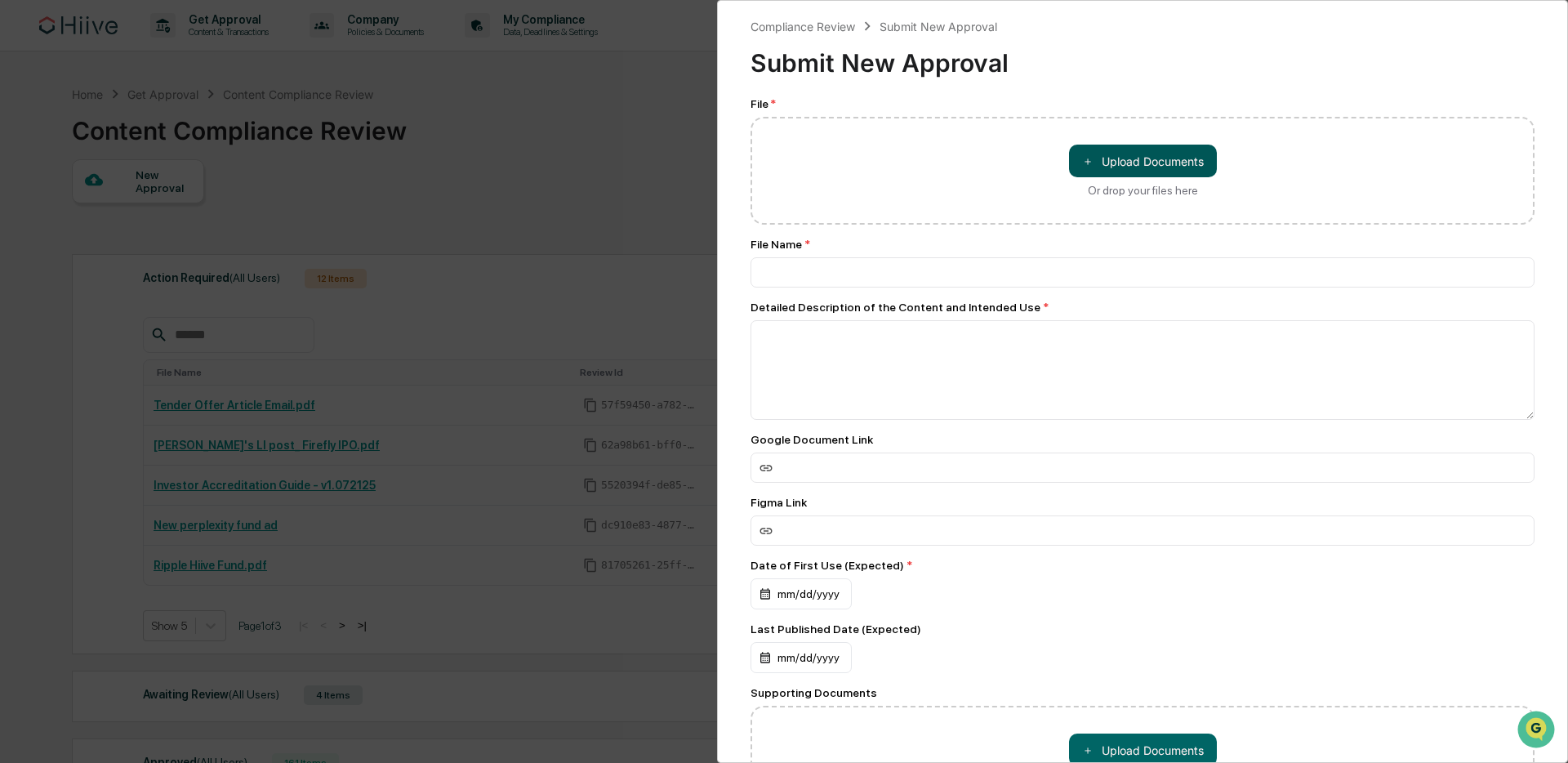
click at [1090, 151] on button "＋ Upload Documents" at bounding box center [1143, 161] width 148 height 32
type input "**********"
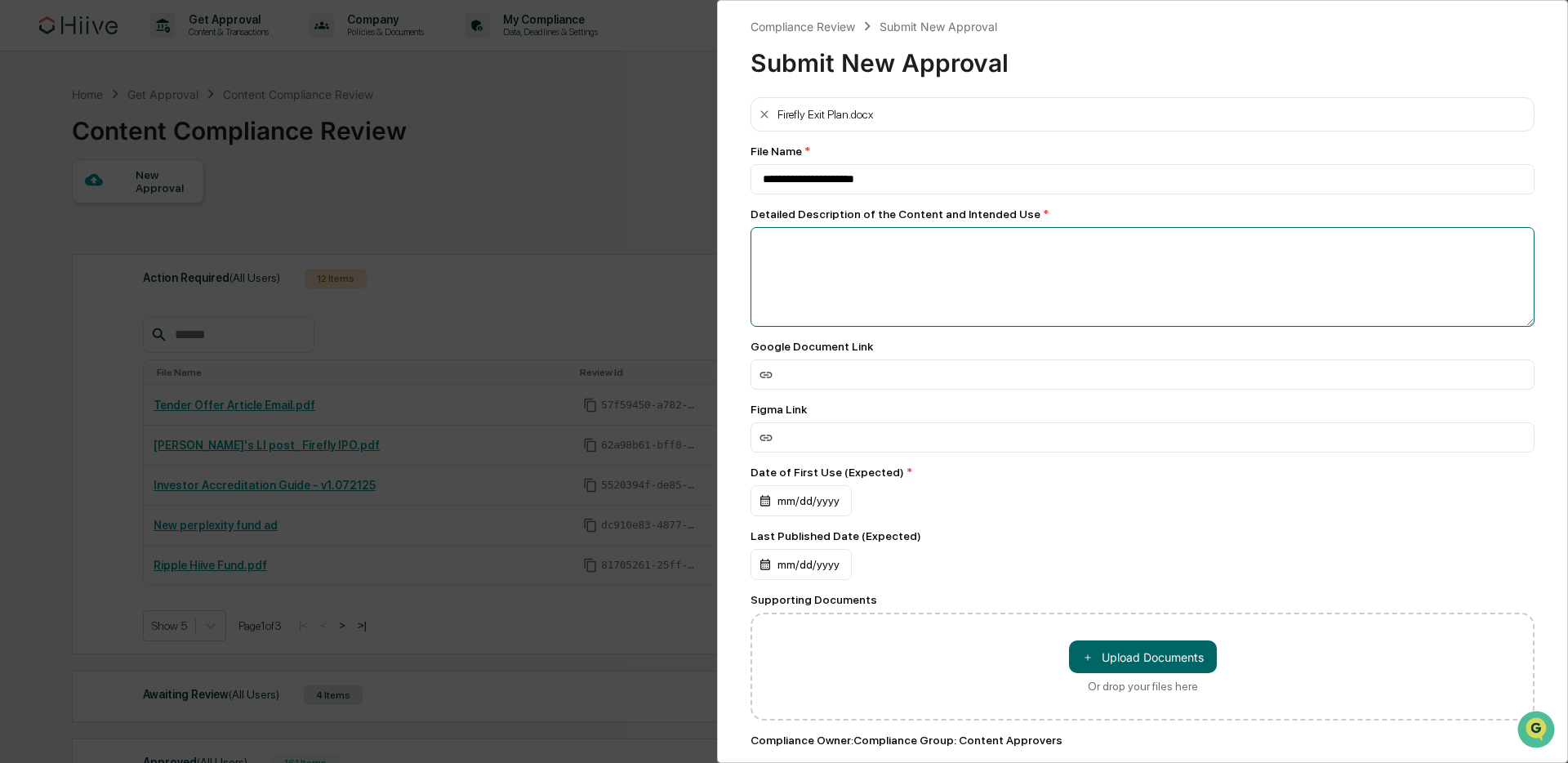
click at [911, 276] on textarea at bounding box center [1143, 276] width 784 height 100
type textarea "**********"
click at [845, 383] on input at bounding box center [1143, 375] width 784 height 31
paste input "**********"
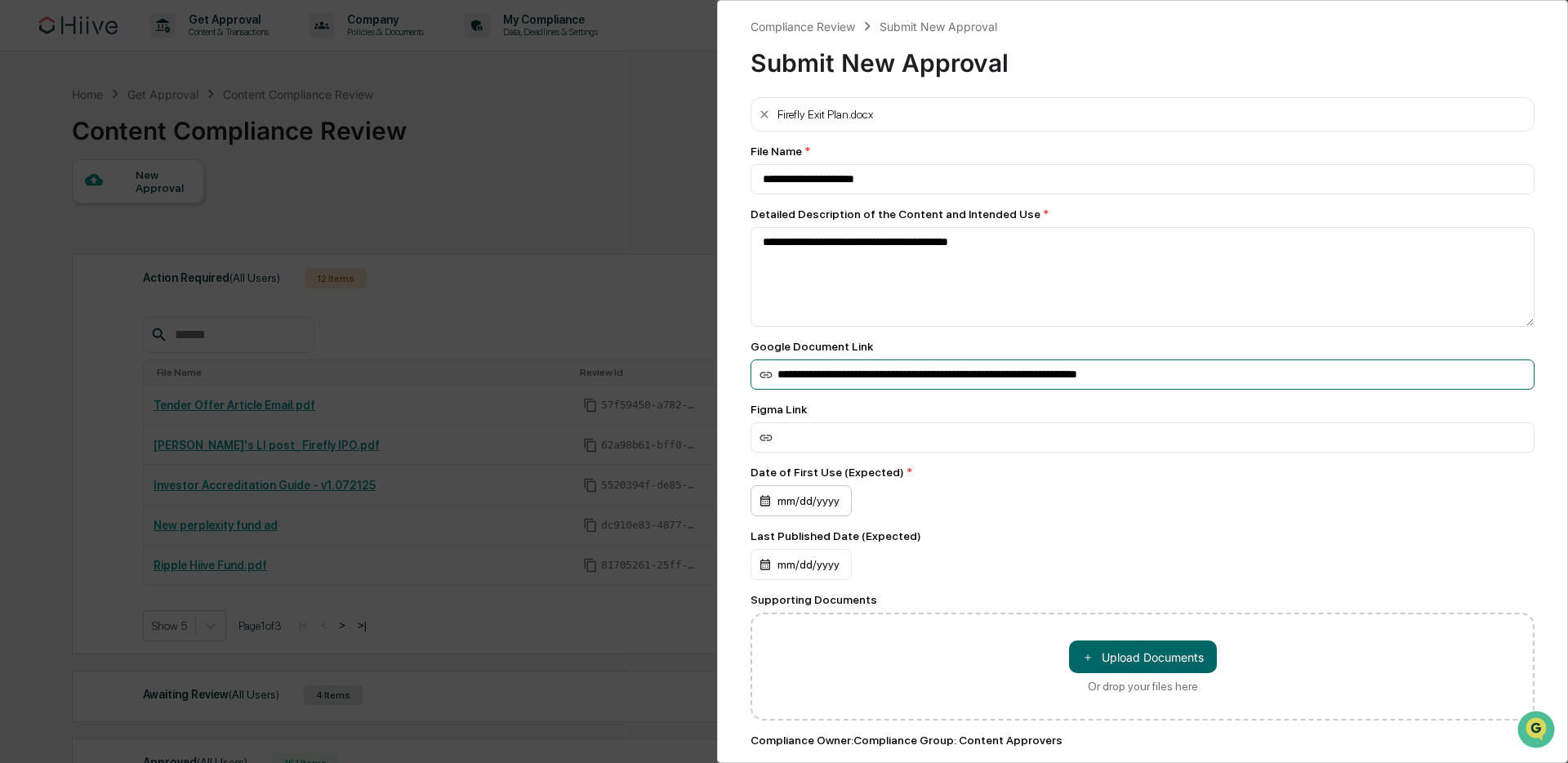
type input "**********"
click at [790, 507] on div "mm/dd/yyyy" at bounding box center [801, 501] width 101 height 31
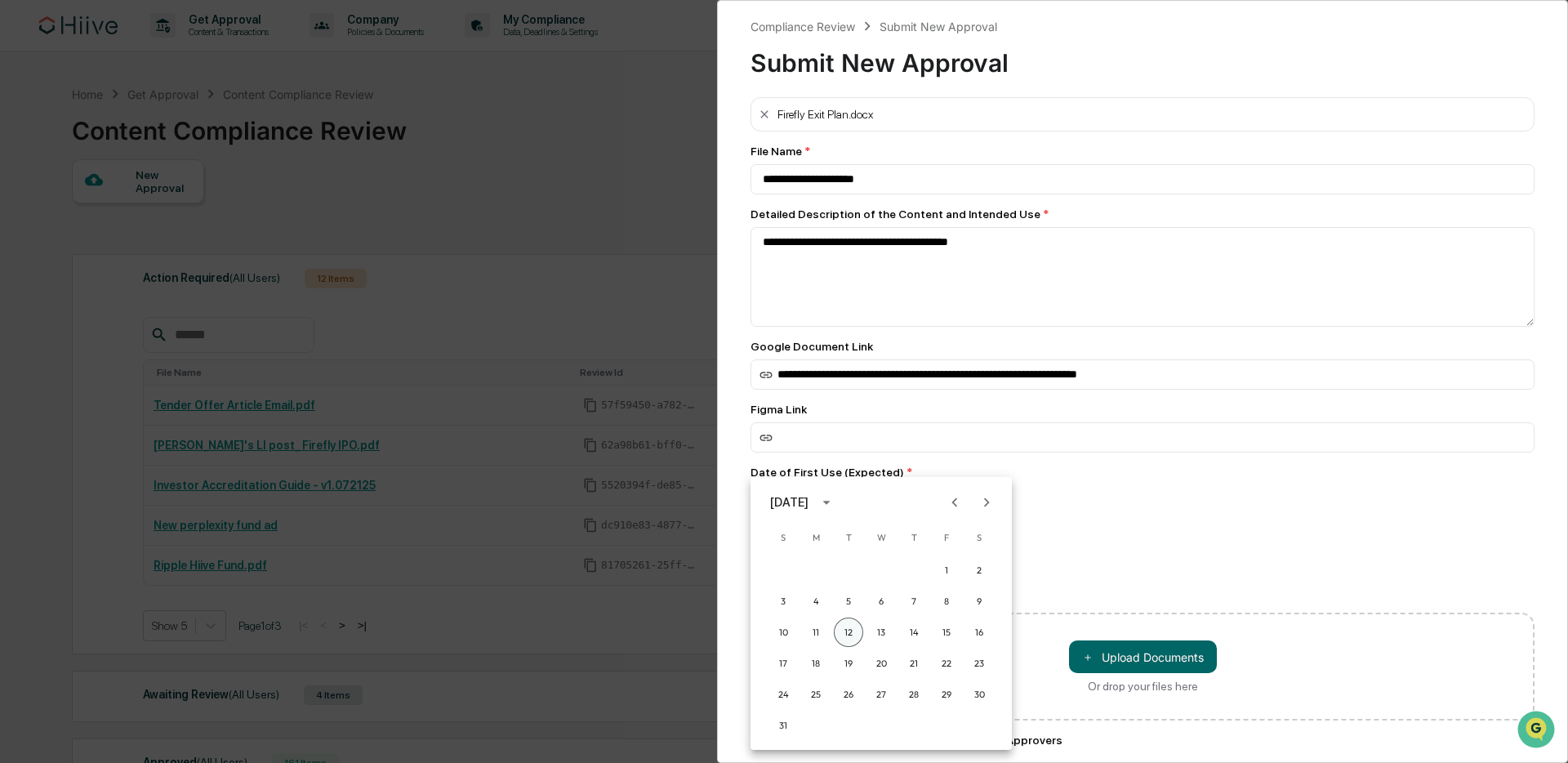
click at [851, 629] on button "12" at bounding box center [849, 632] width 30 height 30
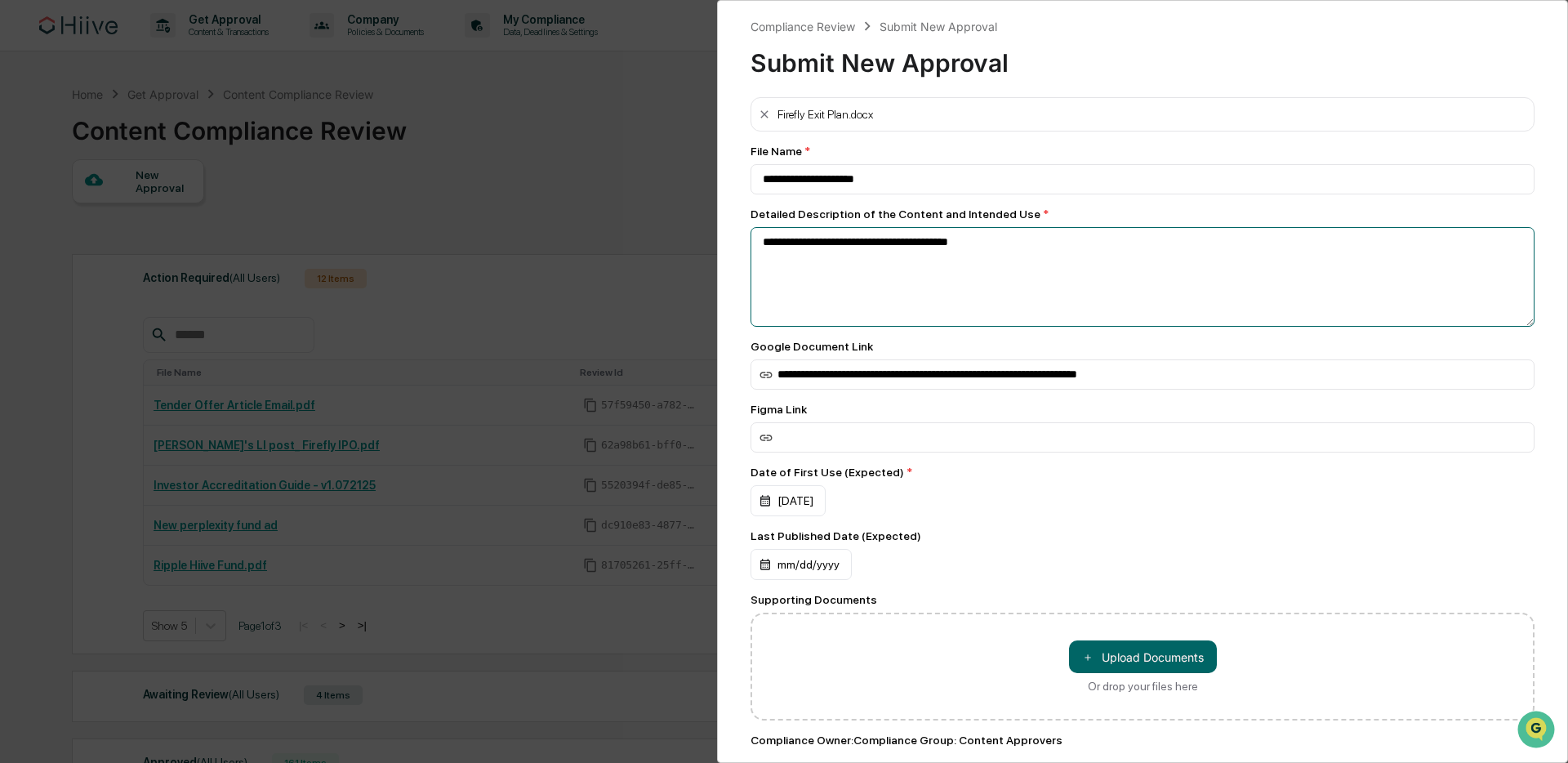
click at [1041, 243] on textarea "**********" at bounding box center [1143, 276] width 784 height 100
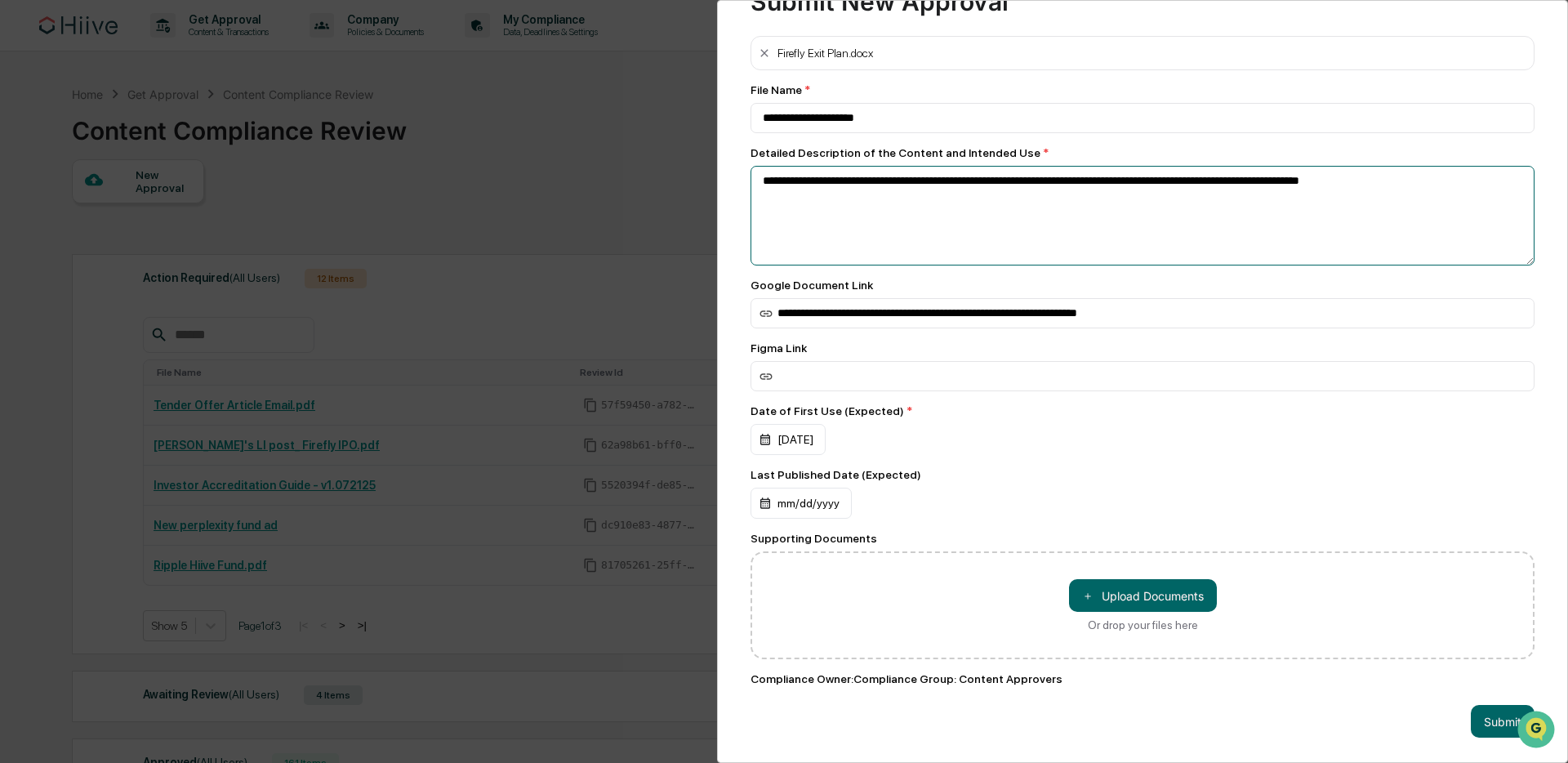
type textarea "**********"
click at [837, 52] on div "Firefly Exit Plan.docx" at bounding box center [825, 53] width 95 height 13
click at [815, 47] on div "Firefly Exit Plan.docx" at bounding box center [825, 53] width 95 height 13
drag, startPoint x: 894, startPoint y: 44, endPoint x: 884, endPoint y: 44, distance: 10.0
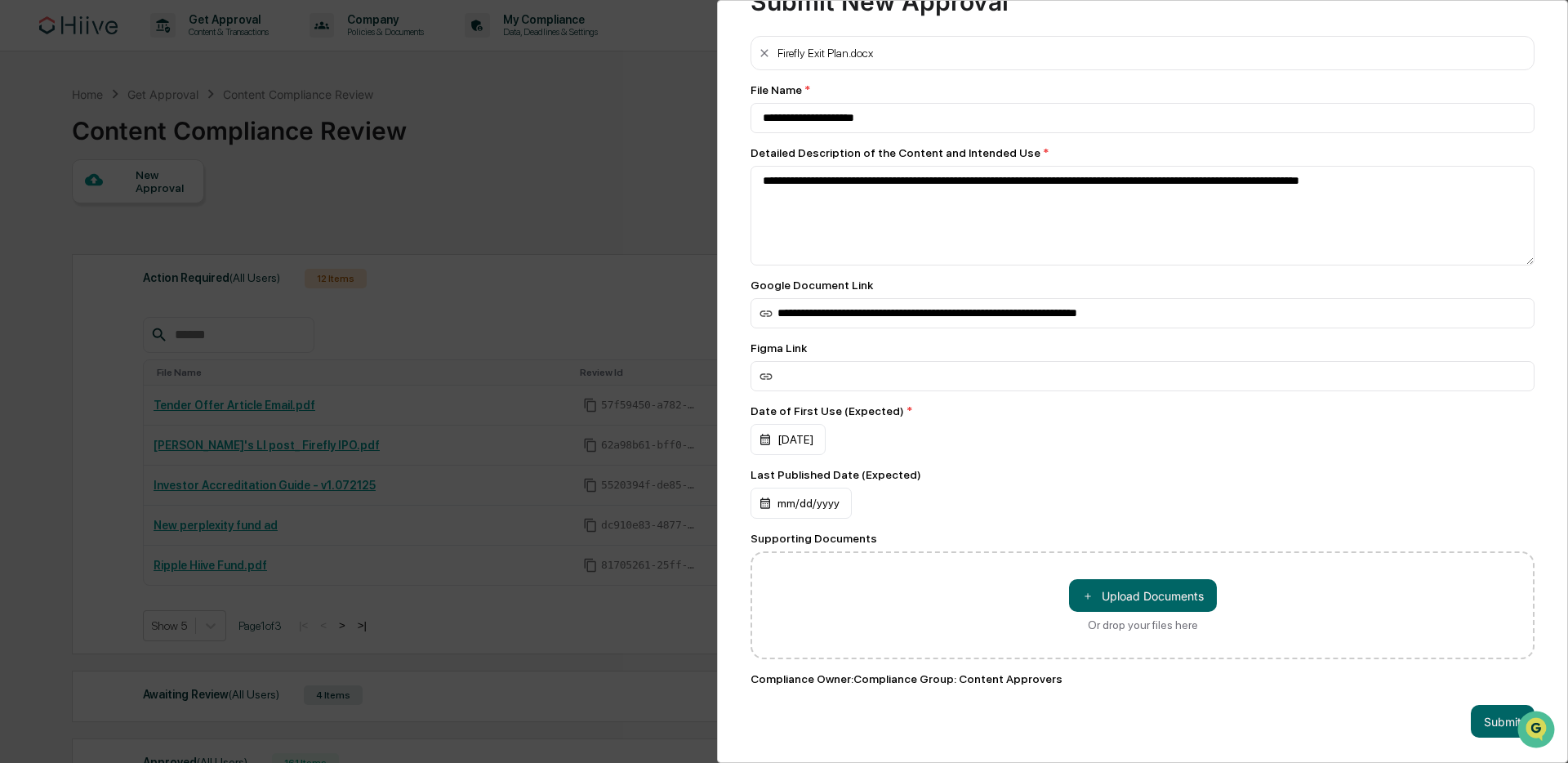
click at [887, 44] on div "Firefly Exit Plan.docx" at bounding box center [1143, 53] width 784 height 34
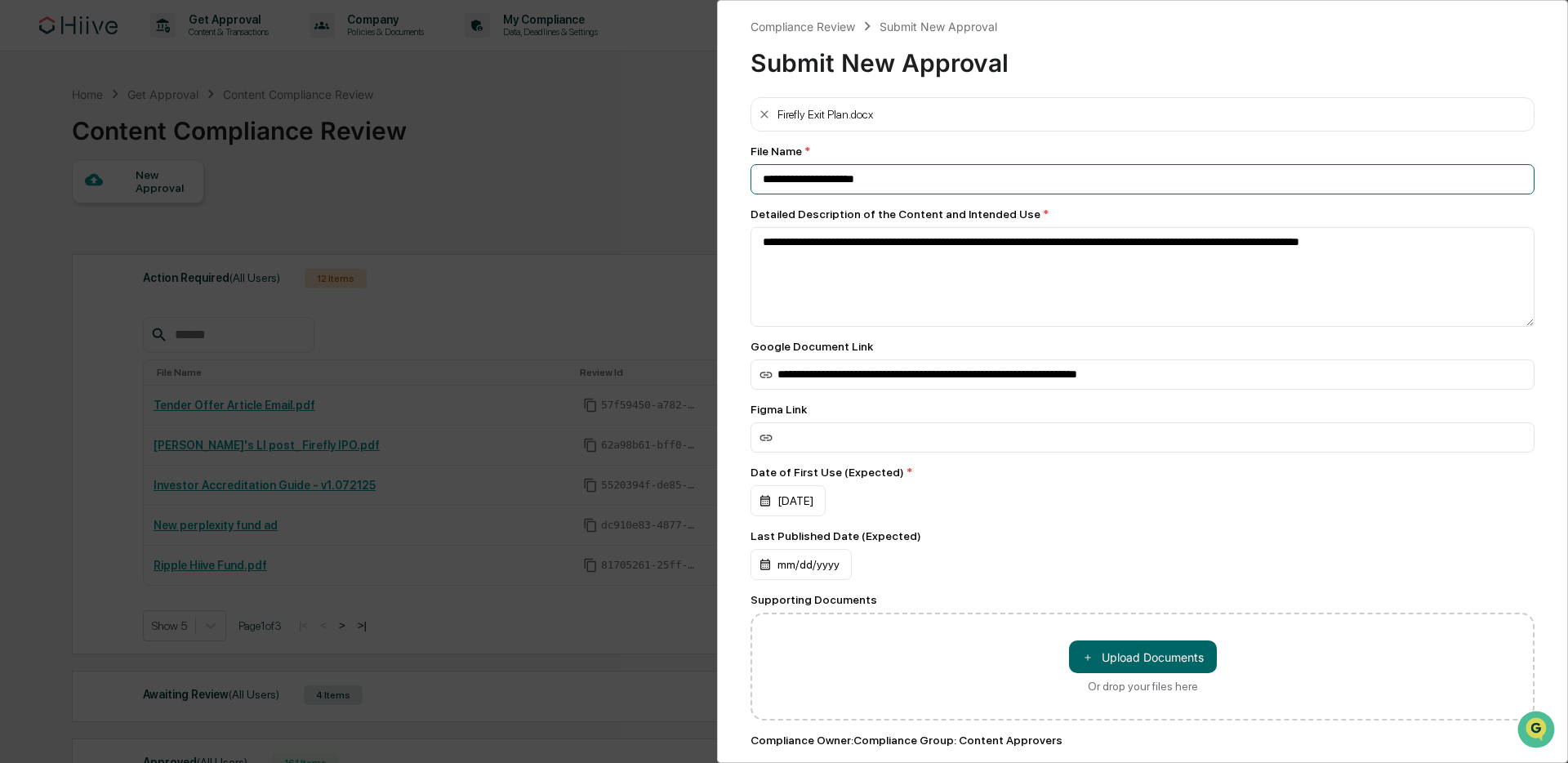
click at [872, 184] on input "**********" at bounding box center [1143, 179] width 784 height 31
drag, startPoint x: 886, startPoint y: 177, endPoint x: 797, endPoint y: 176, distance: 89.0
click at [797, 176] on input "**********" at bounding box center [1143, 179] width 784 height 31
click at [735, 128] on div "**********" at bounding box center [1142, 381] width 851 height 763
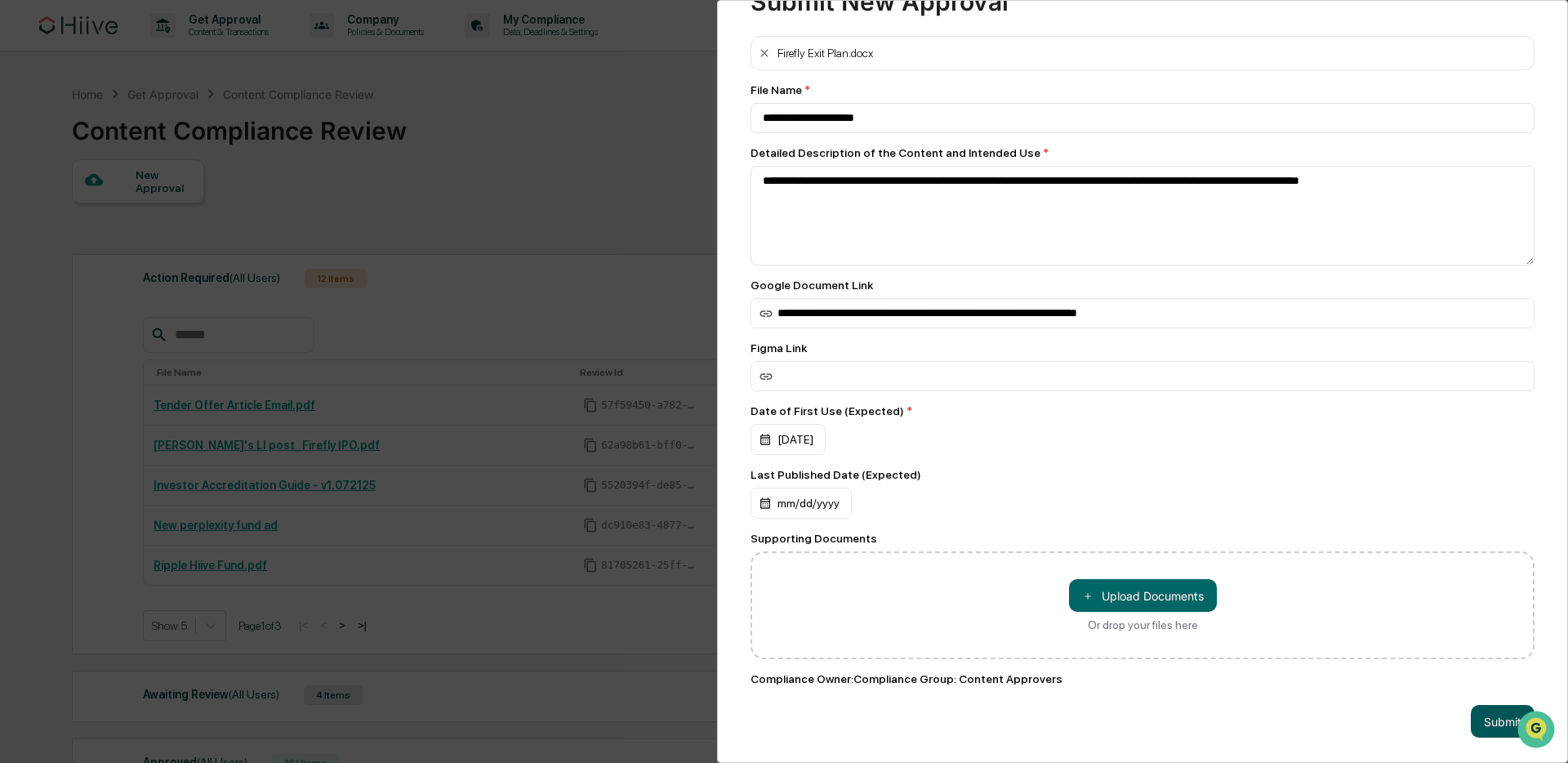
click at [1481, 715] on button "Submit" at bounding box center [1503, 721] width 64 height 32
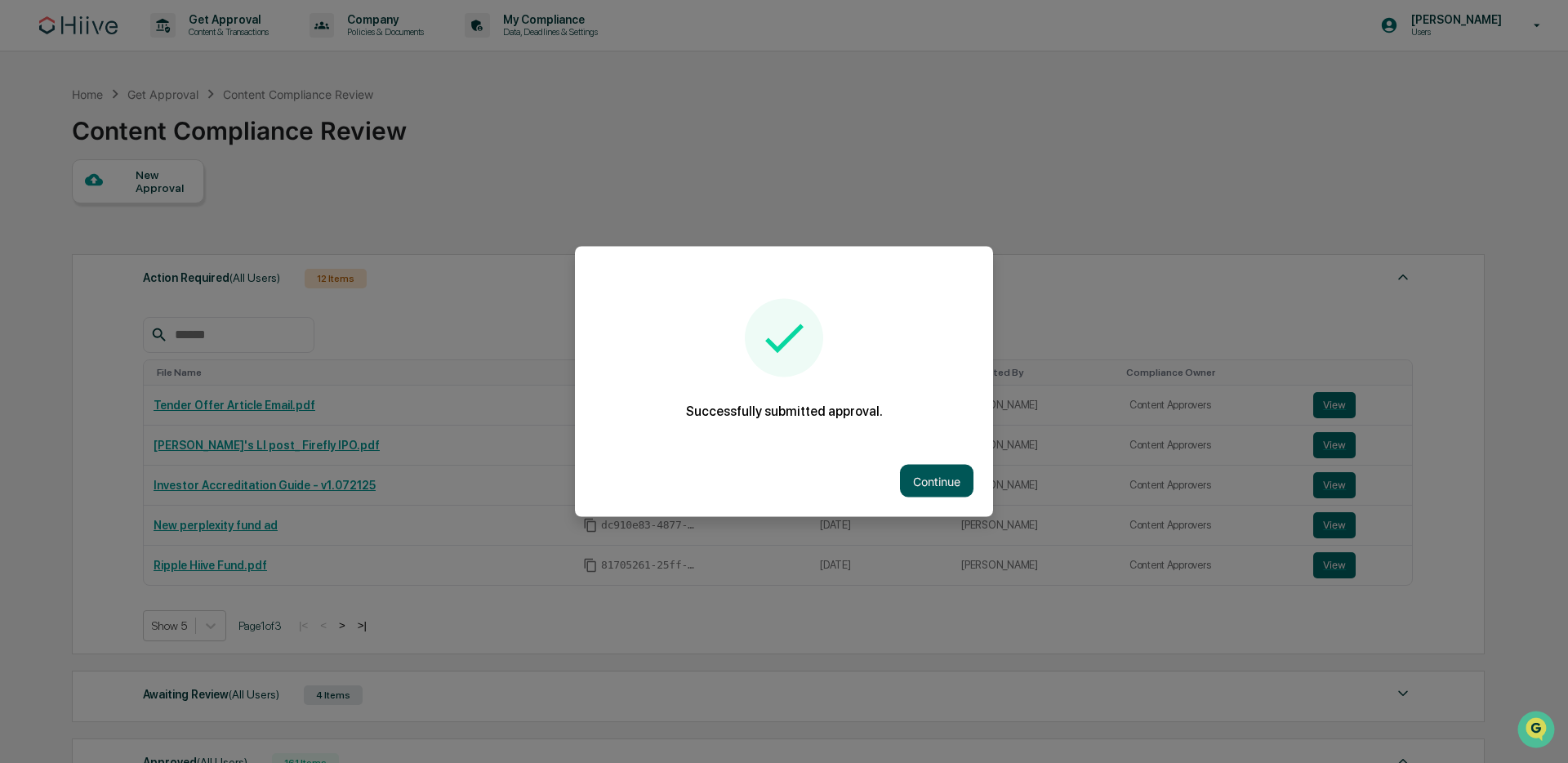
click at [926, 474] on button "Continue" at bounding box center [937, 481] width 73 height 32
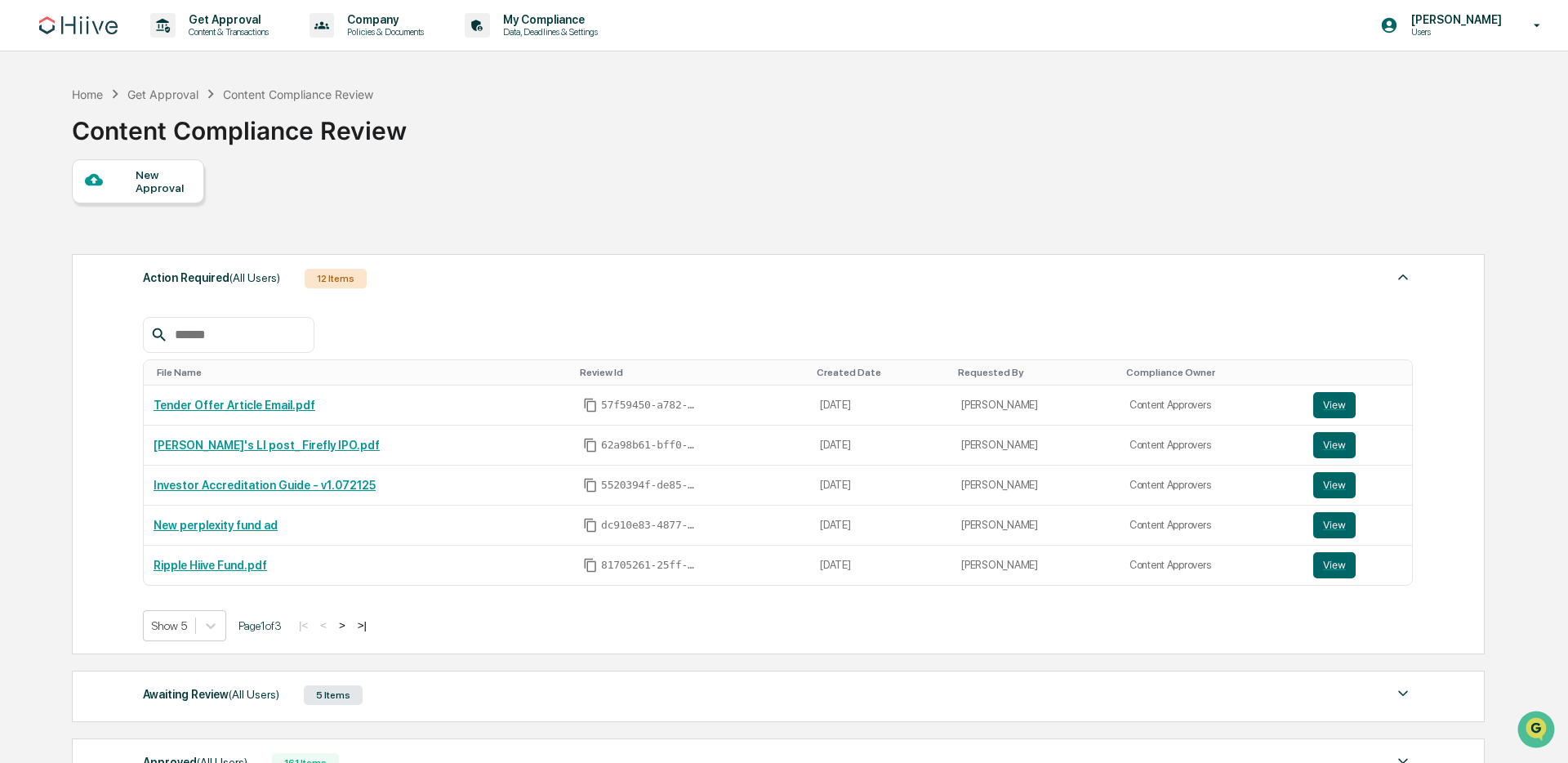
scroll to position [244, 0]
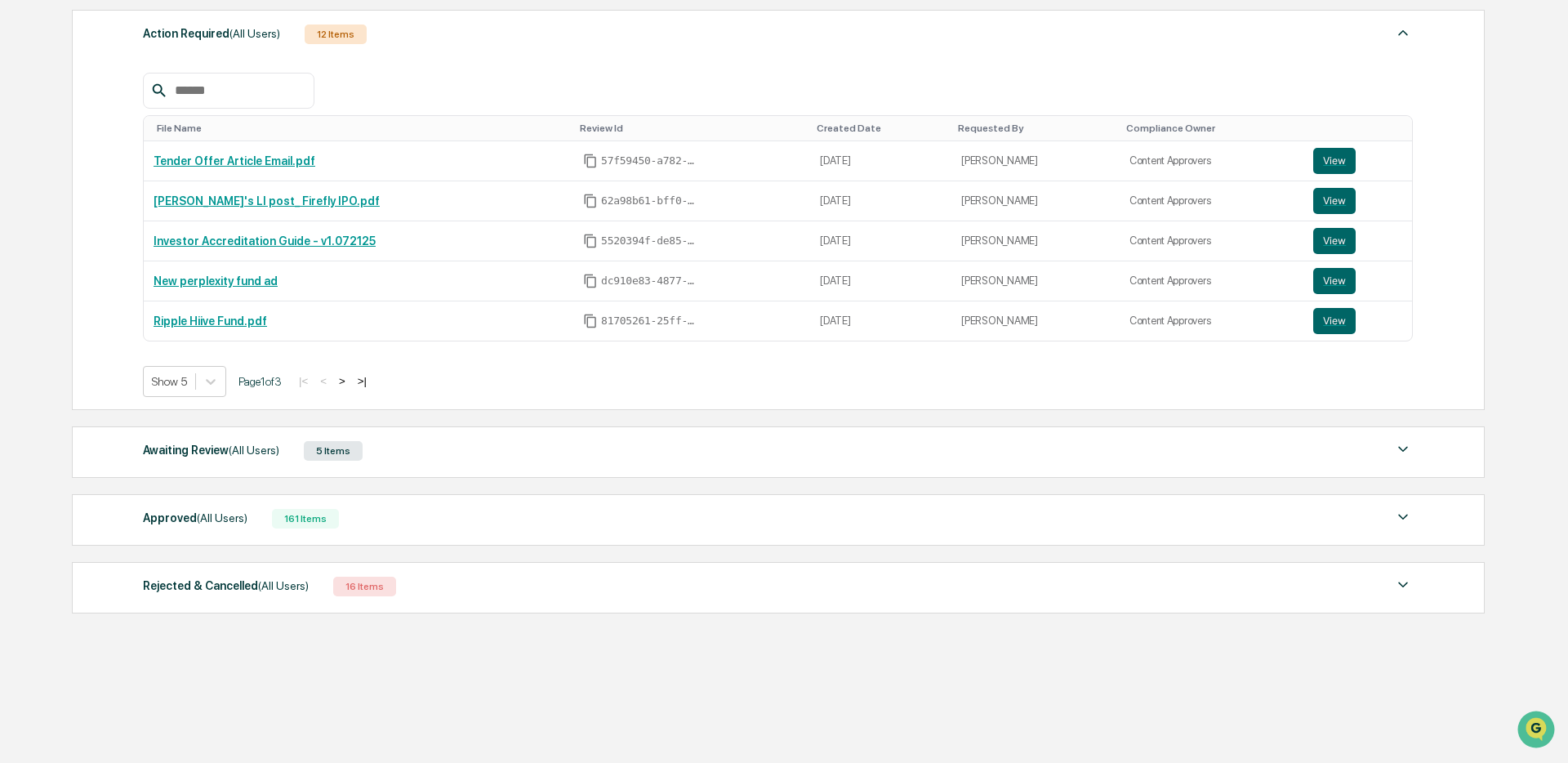
click at [547, 446] on div "Awaiting Review (All Users) 5 Items" at bounding box center [778, 451] width 1270 height 23
